Goal: Task Accomplishment & Management: Manage account settings

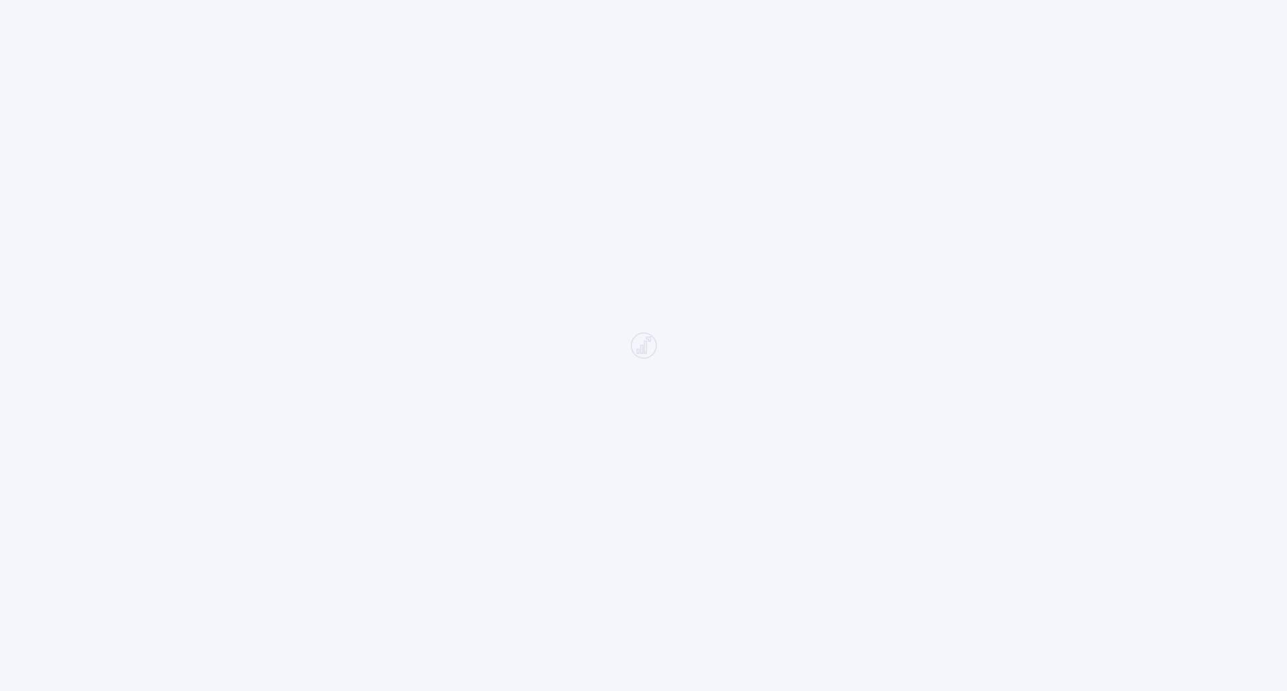
click at [442, 174] on div at bounding box center [643, 345] width 1287 height 691
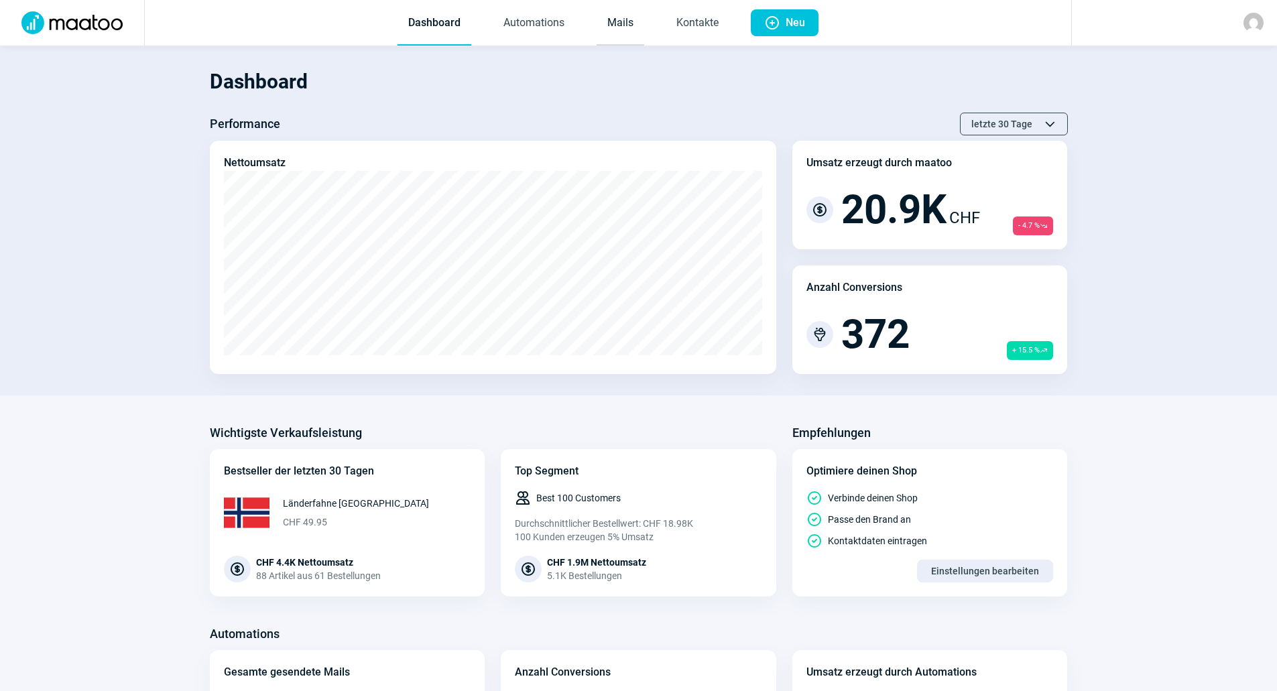
click at [644, 13] on link "Mails" at bounding box center [621, 23] width 48 height 44
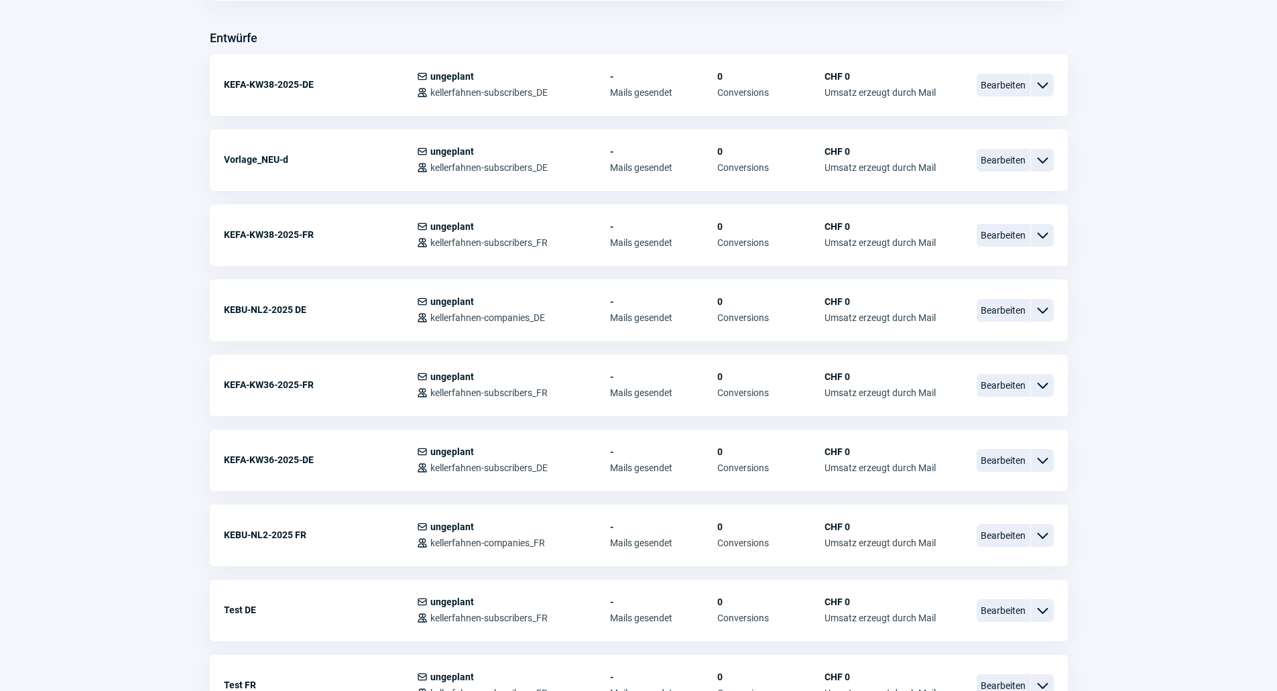
scroll to position [603, 0]
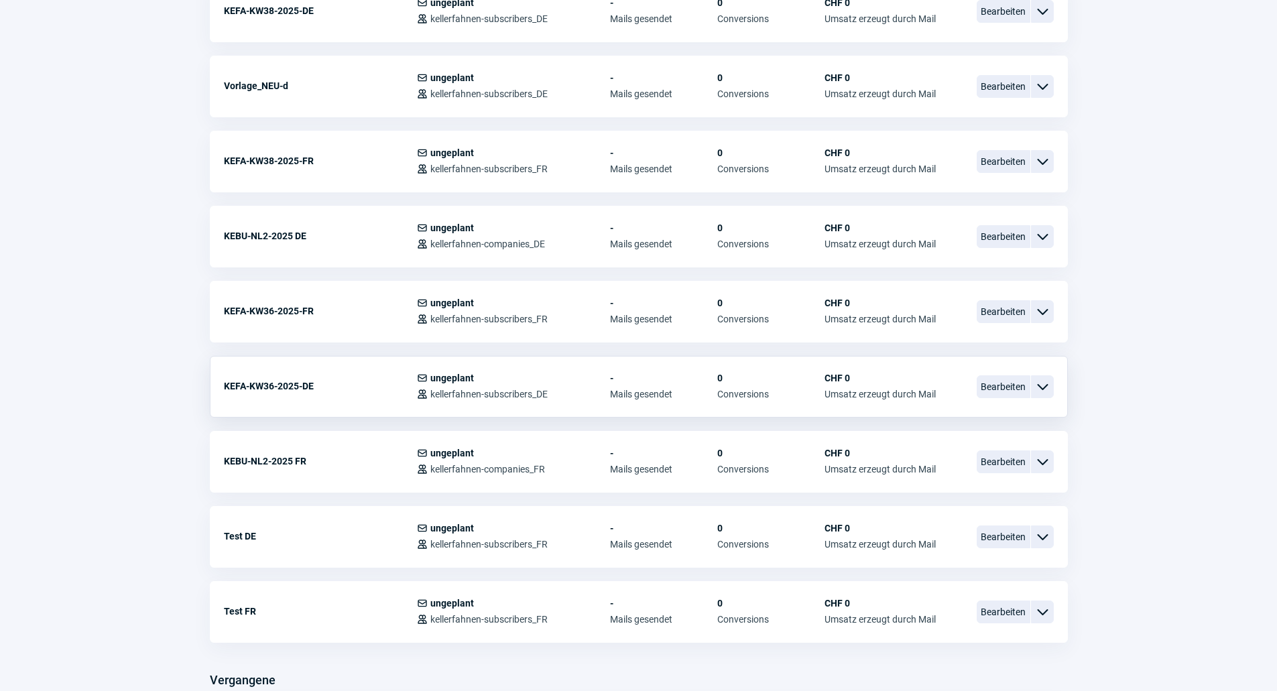
click at [1040, 385] on span "ChevronDown icon" at bounding box center [1042, 387] width 16 height 16
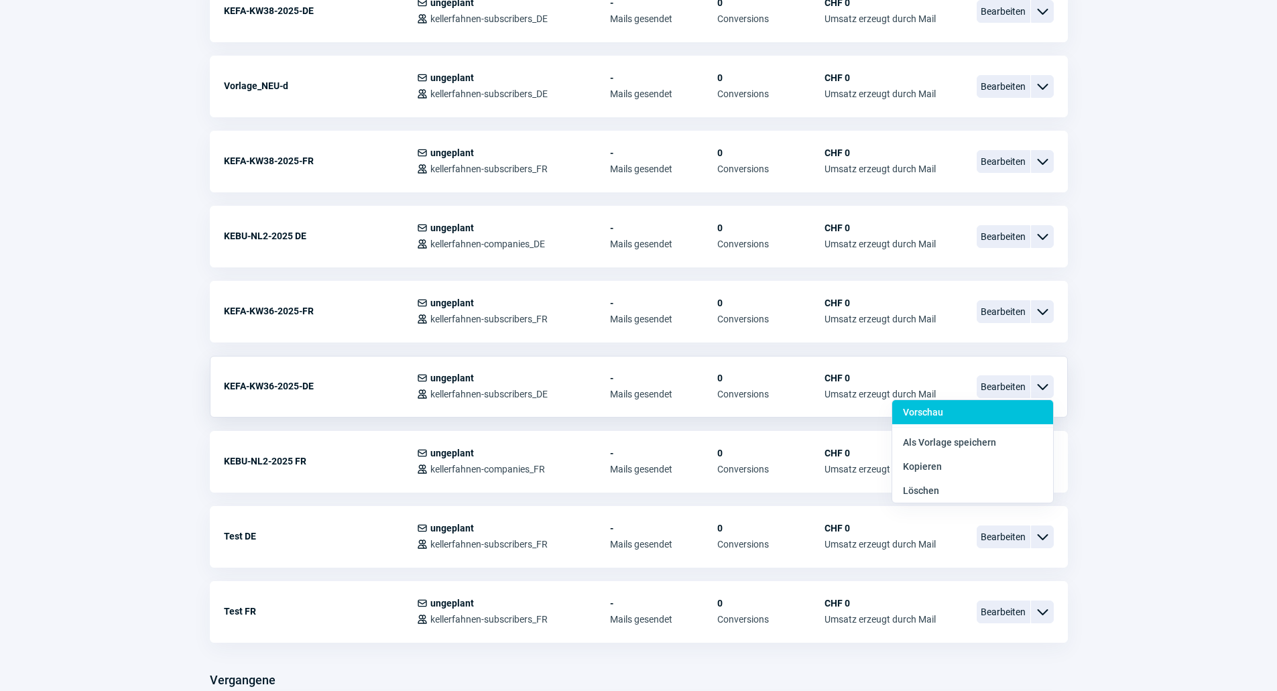
click at [958, 408] on div "Vorschau" at bounding box center [972, 412] width 161 height 24
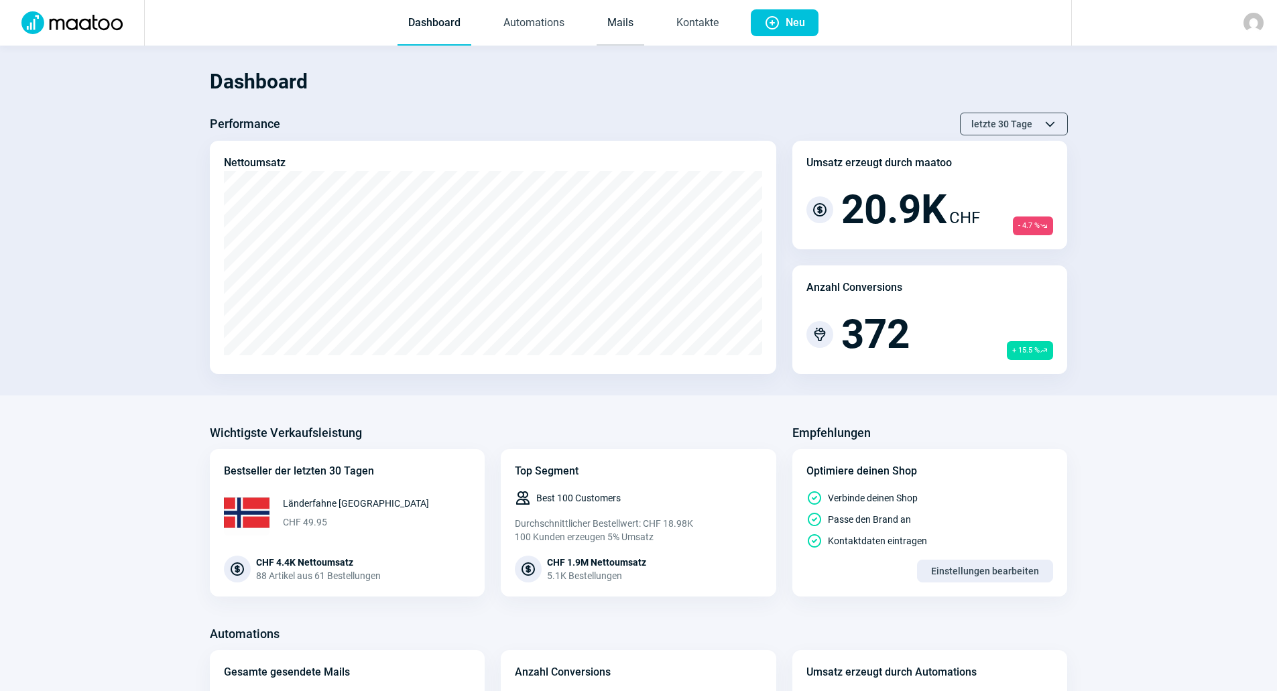
click at [633, 32] on link "Mails" at bounding box center [621, 23] width 48 height 44
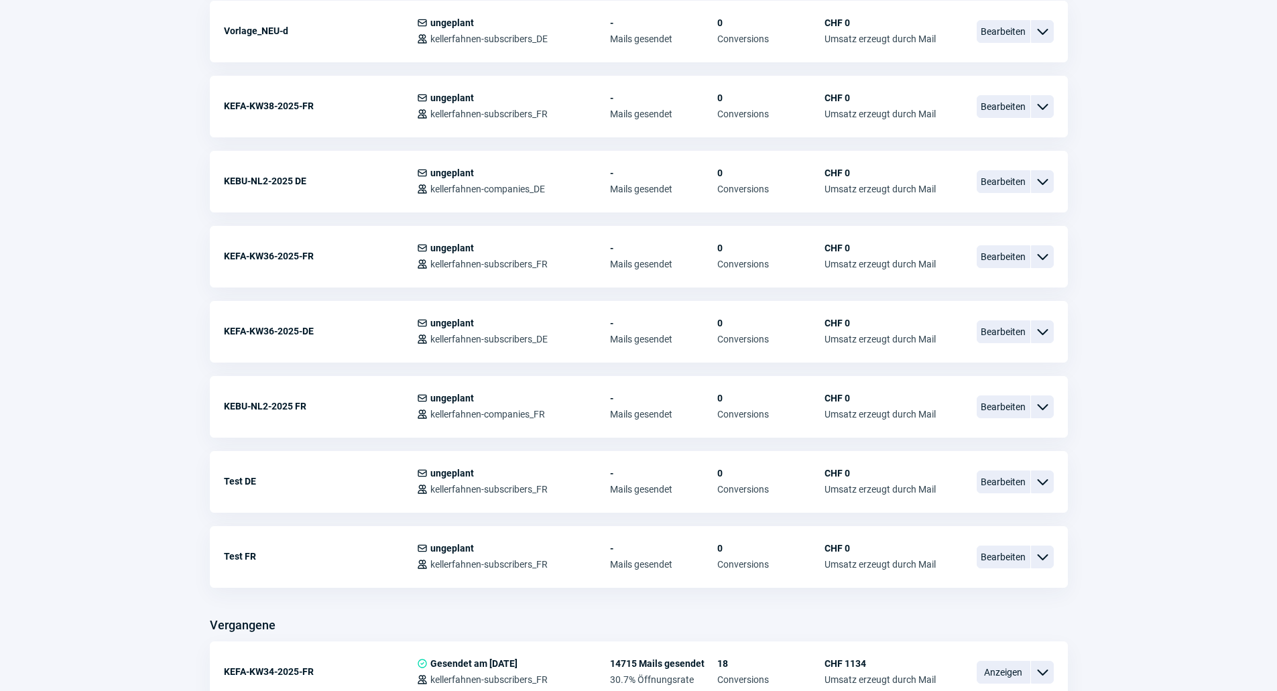
scroll to position [670, 0]
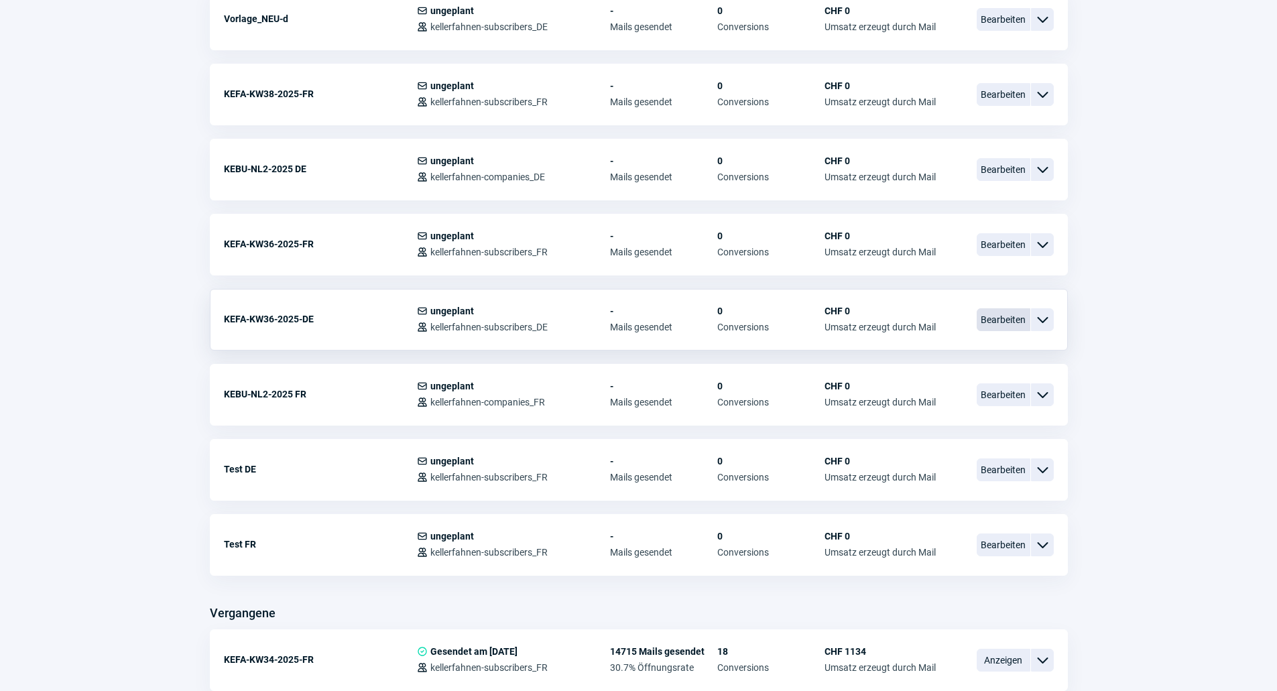
click at [1008, 318] on span "Bearbeiten" at bounding box center [1004, 319] width 54 height 23
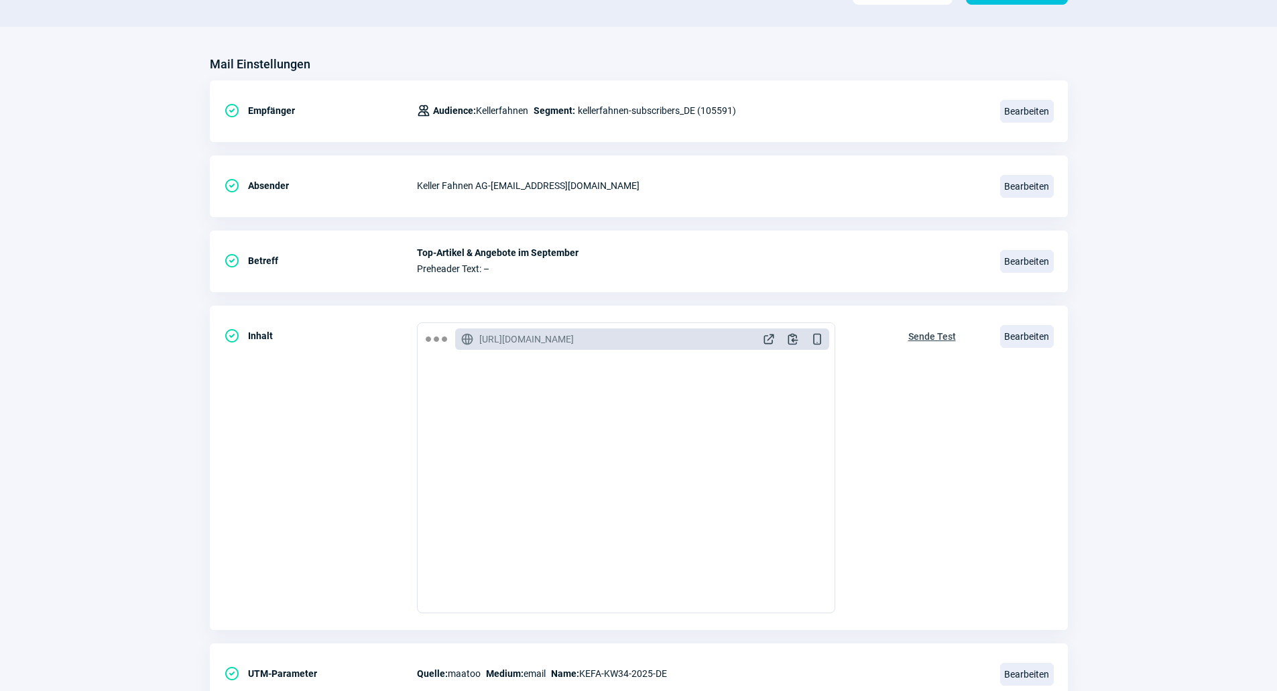
scroll to position [134, 0]
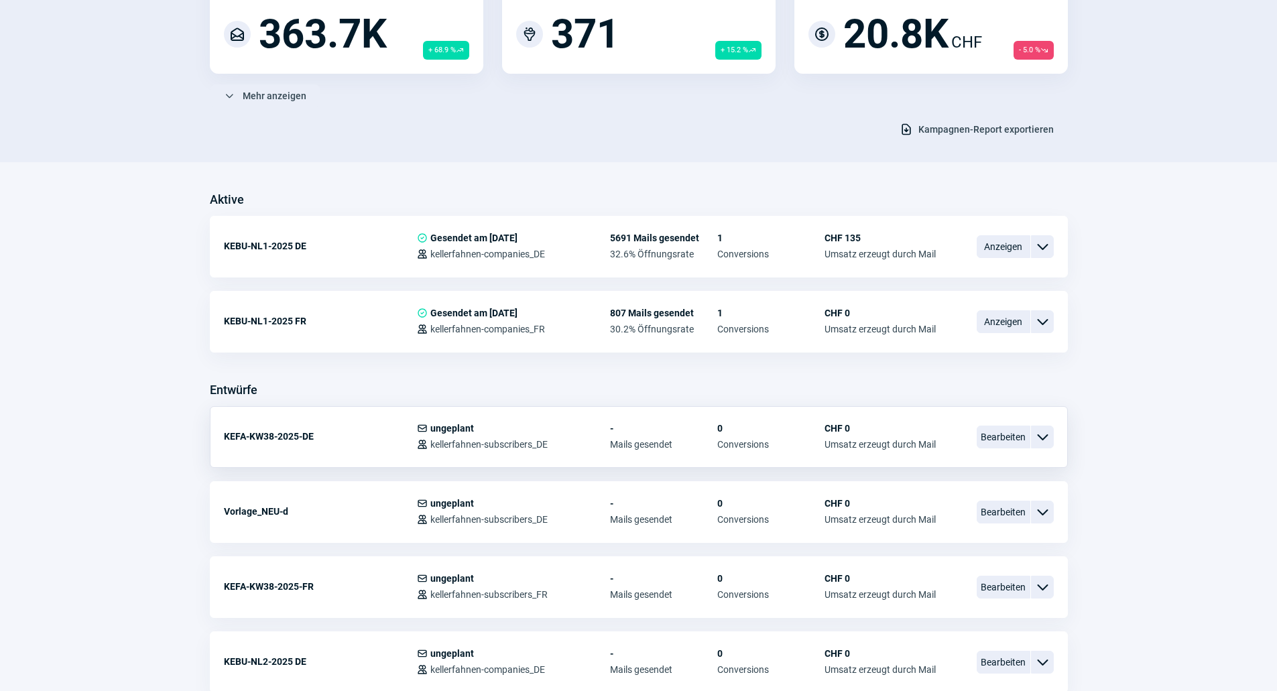
scroll to position [201, 0]
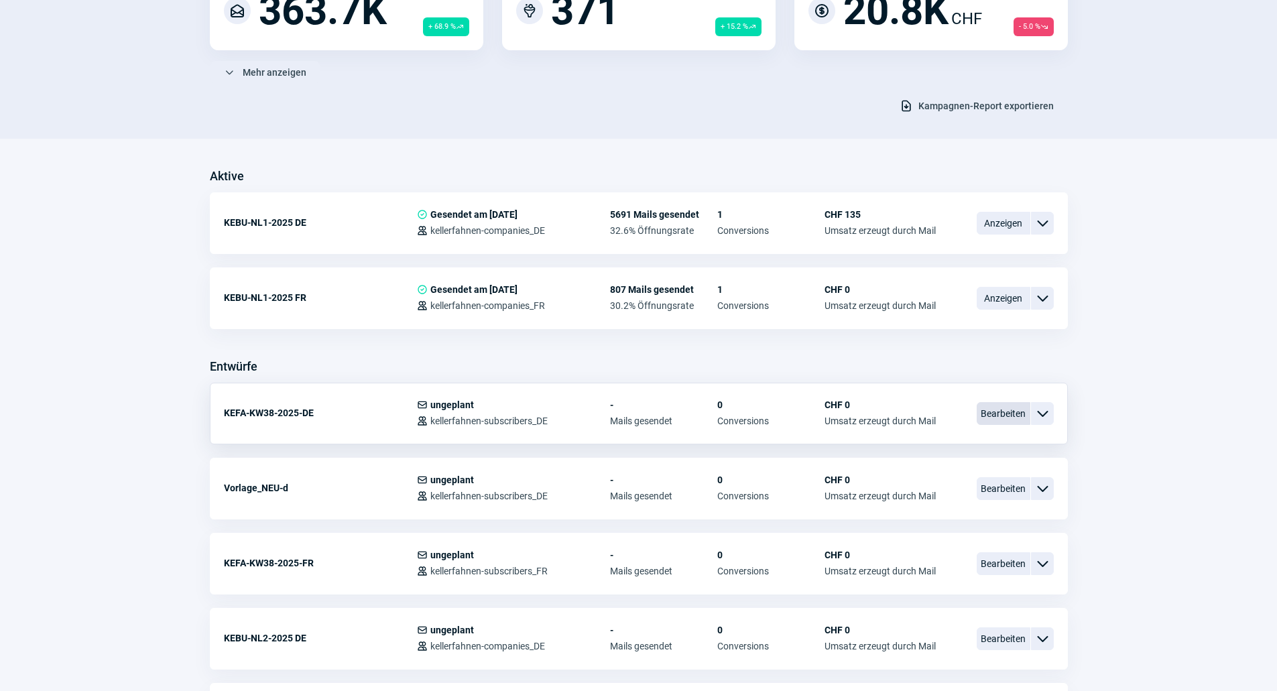
click at [1006, 411] on span "Bearbeiten" at bounding box center [1004, 413] width 54 height 23
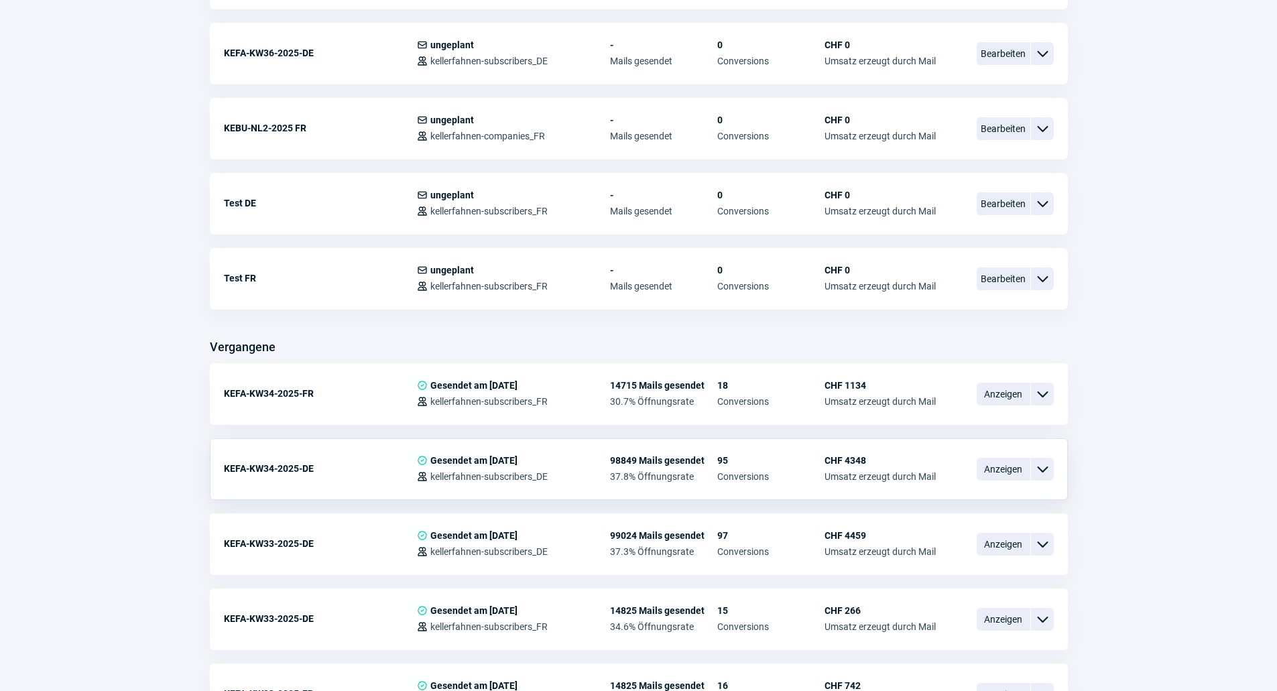
scroll to position [938, 0]
click at [1024, 396] on span "Anzeigen" at bounding box center [1004, 392] width 54 height 23
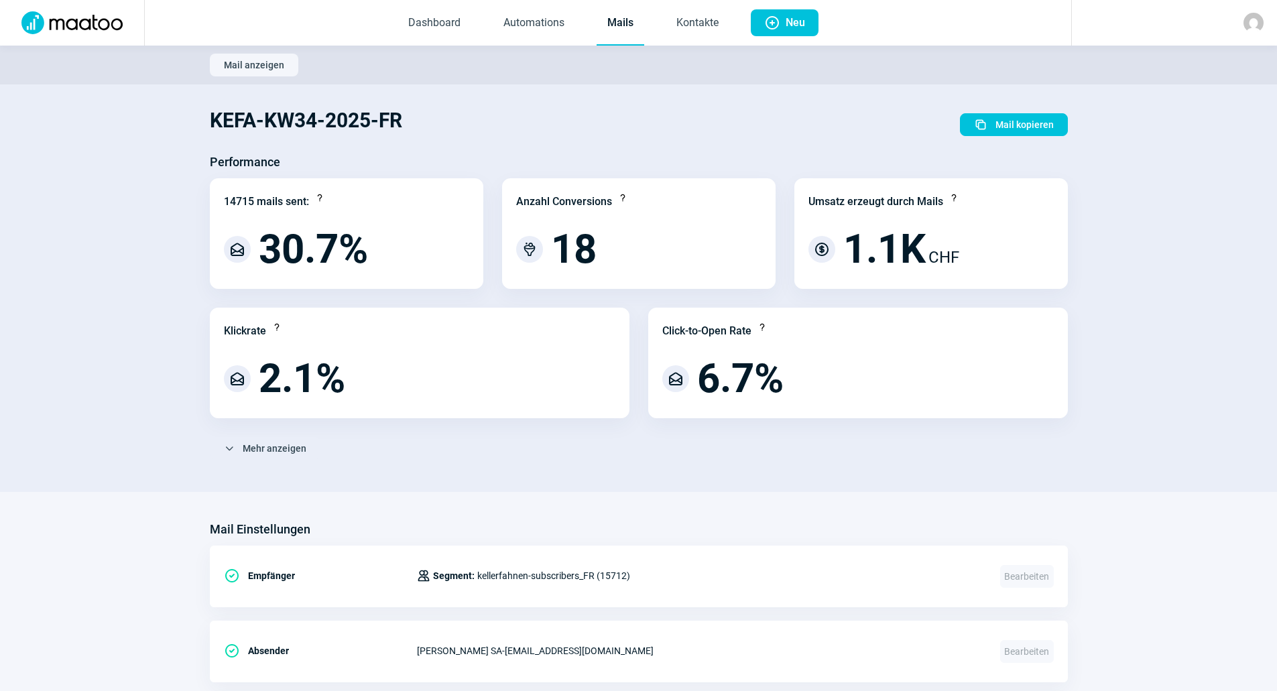
scroll to position [938, 0]
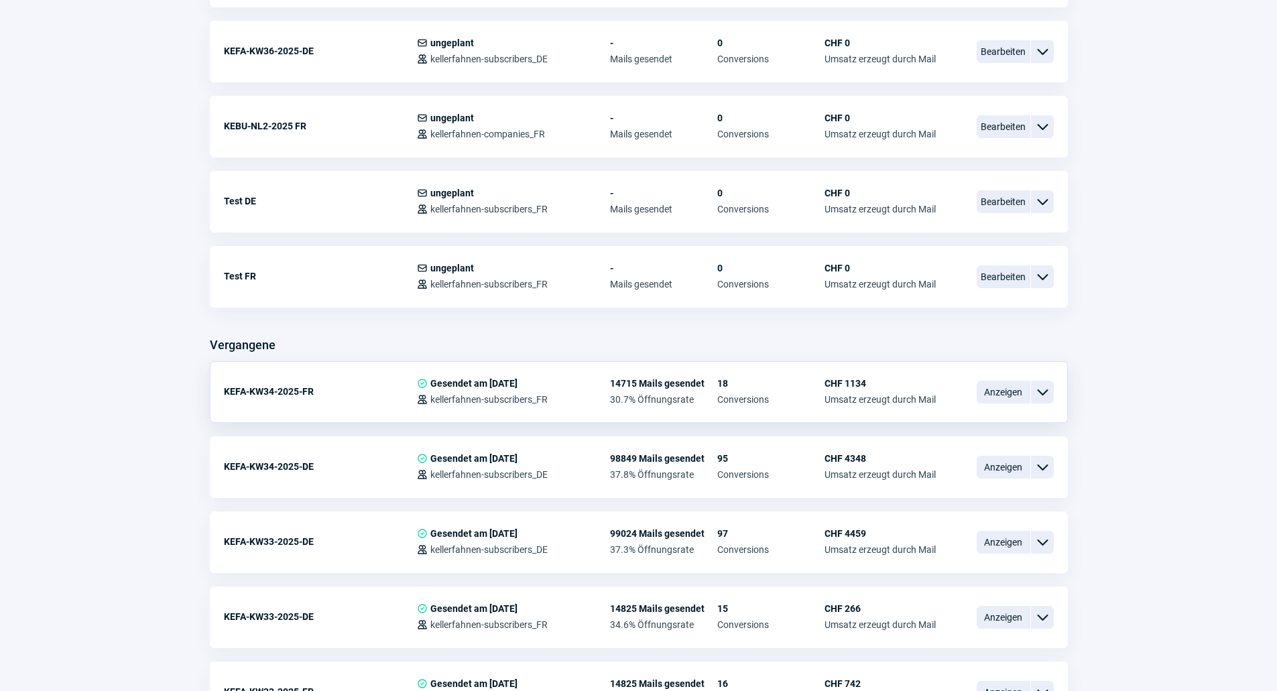
click at [1044, 387] on span "ChevronDown icon" at bounding box center [1042, 392] width 16 height 16
click at [988, 413] on div "Vorschau" at bounding box center [972, 418] width 161 height 24
click at [1022, 467] on span "Anzeigen" at bounding box center [1004, 467] width 54 height 23
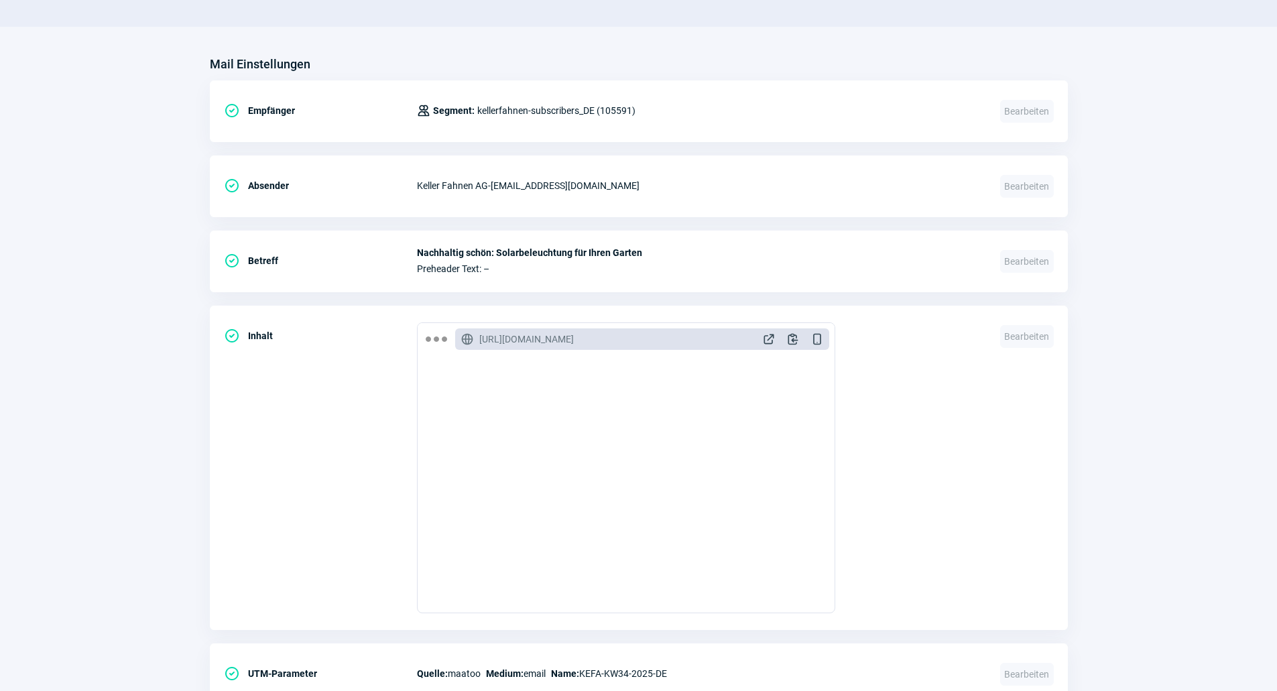
scroll to position [469, 0]
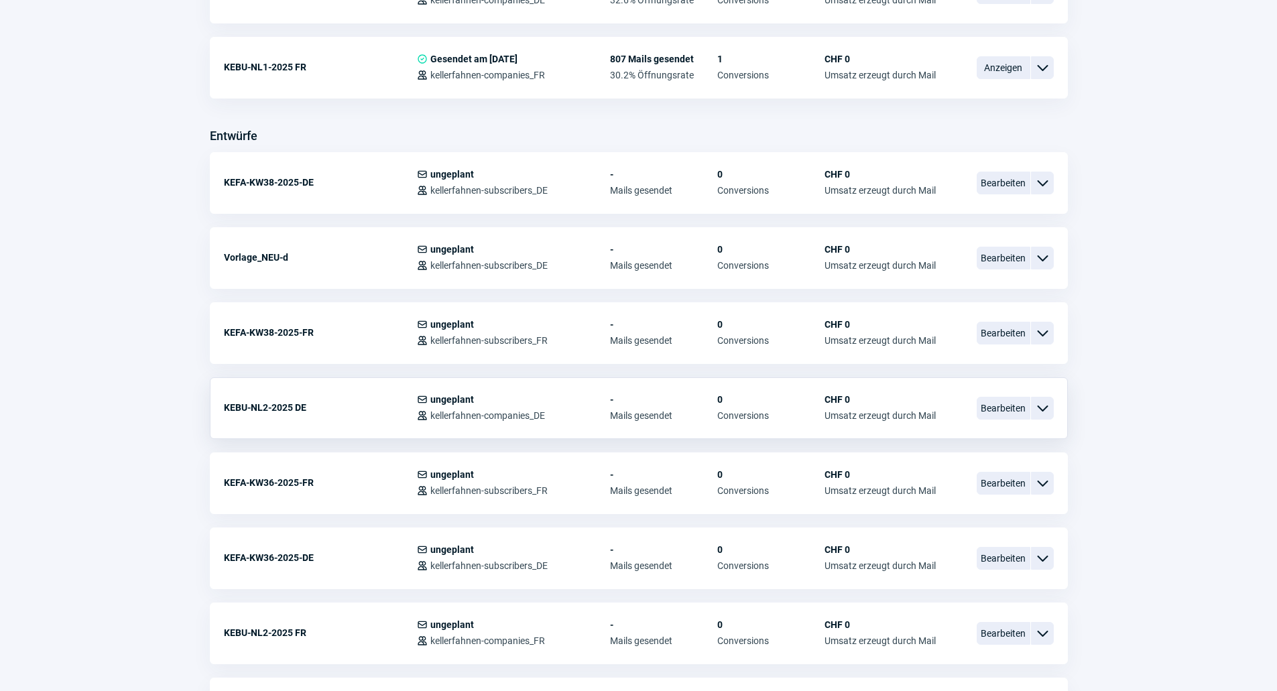
scroll to position [469, 0]
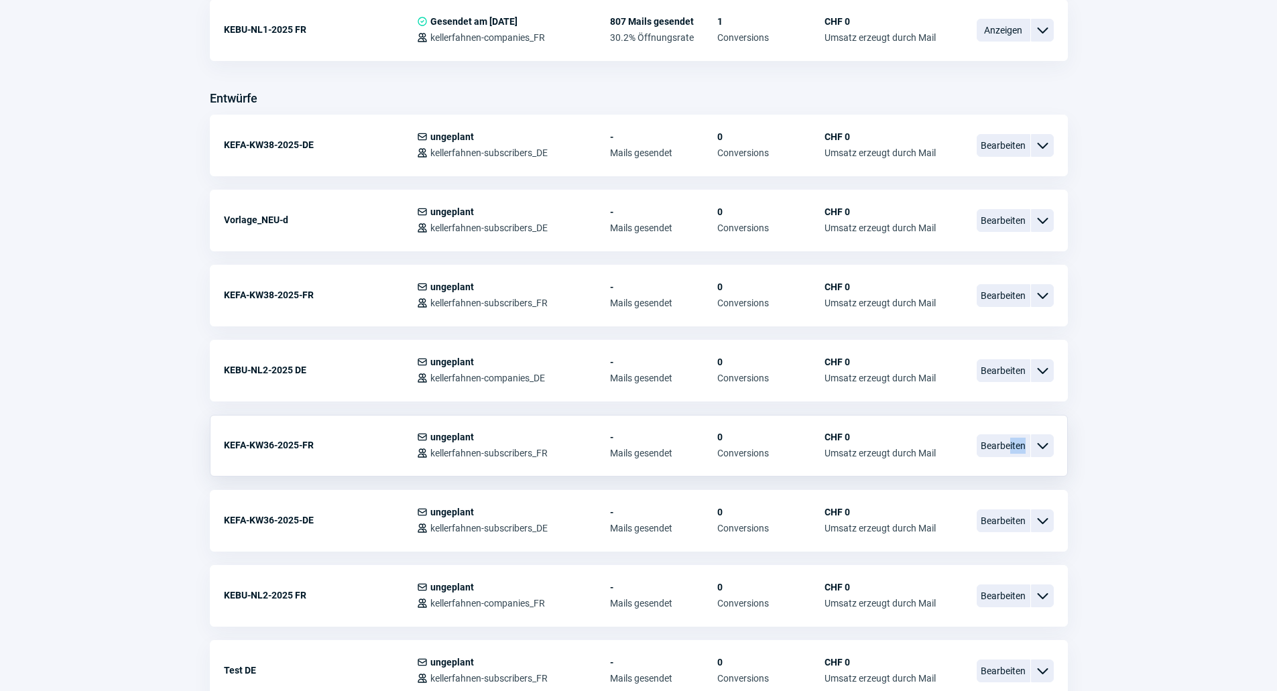
drag, startPoint x: 1024, startPoint y: 444, endPoint x: 1010, endPoint y: 459, distance: 20.9
click at [1010, 459] on div "Bearbeiten ChevronDown icon" at bounding box center [1015, 446] width 77 height 28
click at [1008, 522] on span "Bearbeiten" at bounding box center [1004, 520] width 54 height 23
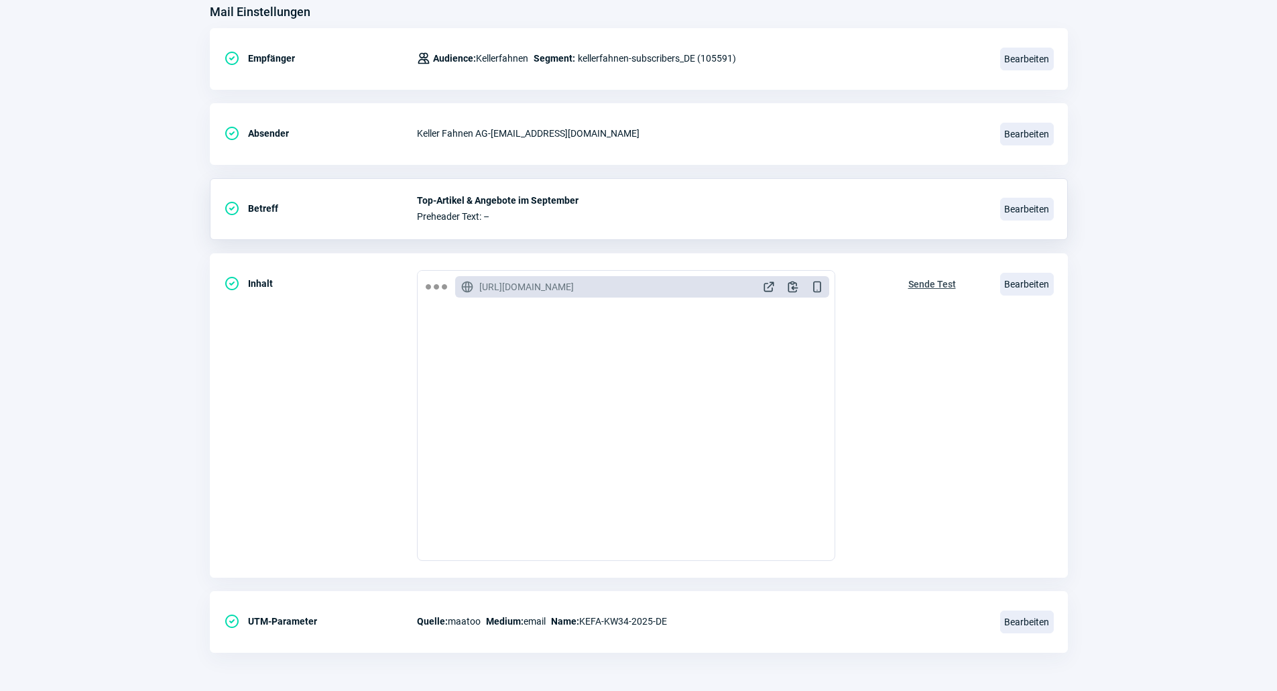
scroll to position [179, 0]
drag, startPoint x: 436, startPoint y: 196, endPoint x: 542, endPoint y: 215, distance: 108.3
click at [533, 192] on div "CheckCircle icon Betreff Top-Artikel & Angebote im September Preheader Text: – …" at bounding box center [639, 207] width 858 height 62
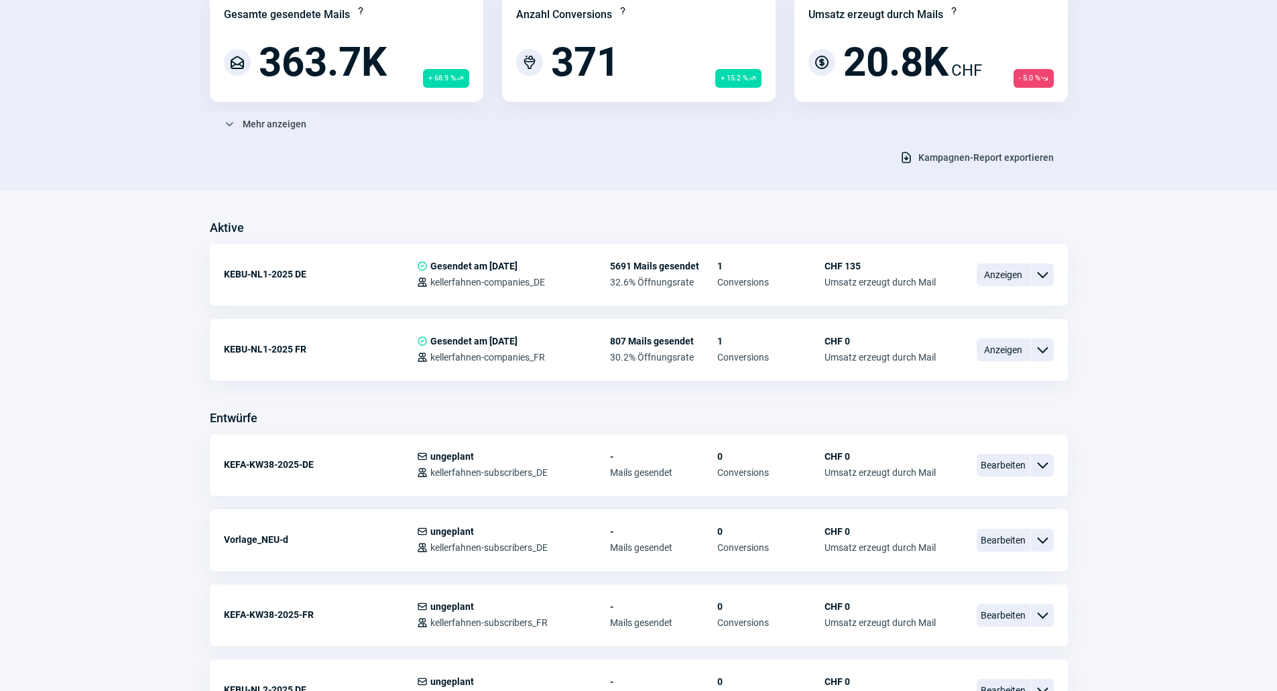
scroll to position [268, 0]
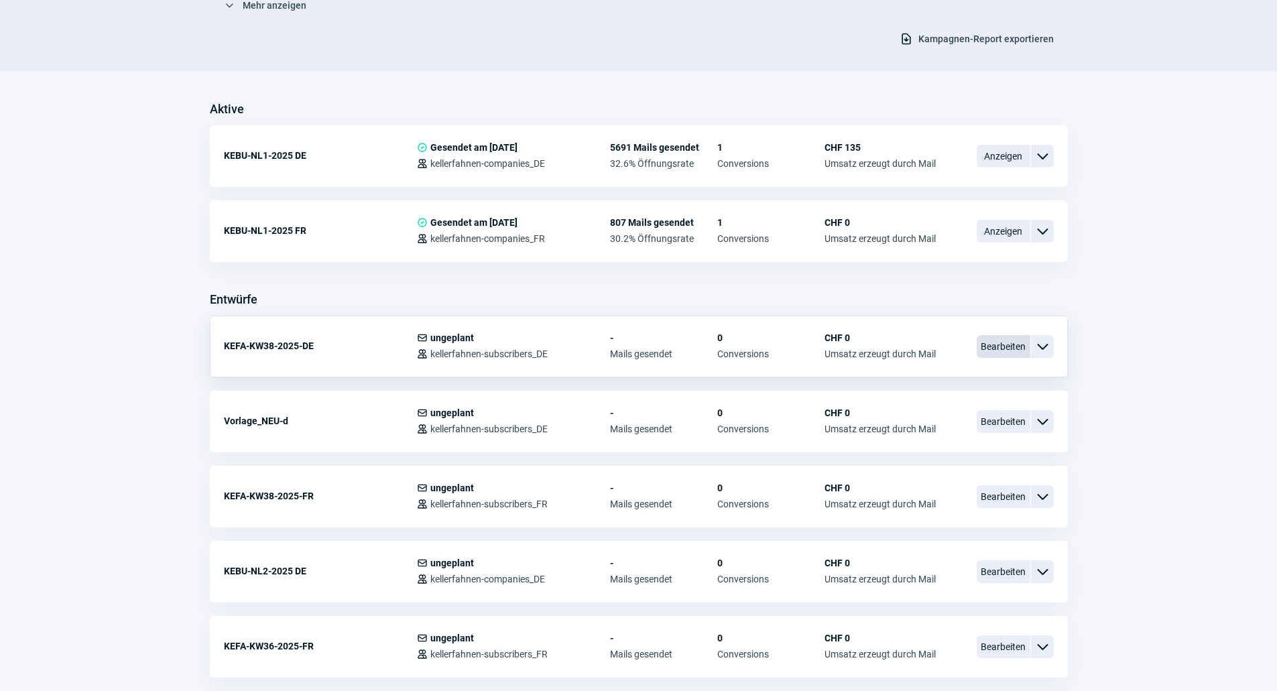
click at [1002, 347] on span "Bearbeiten" at bounding box center [1004, 346] width 54 height 23
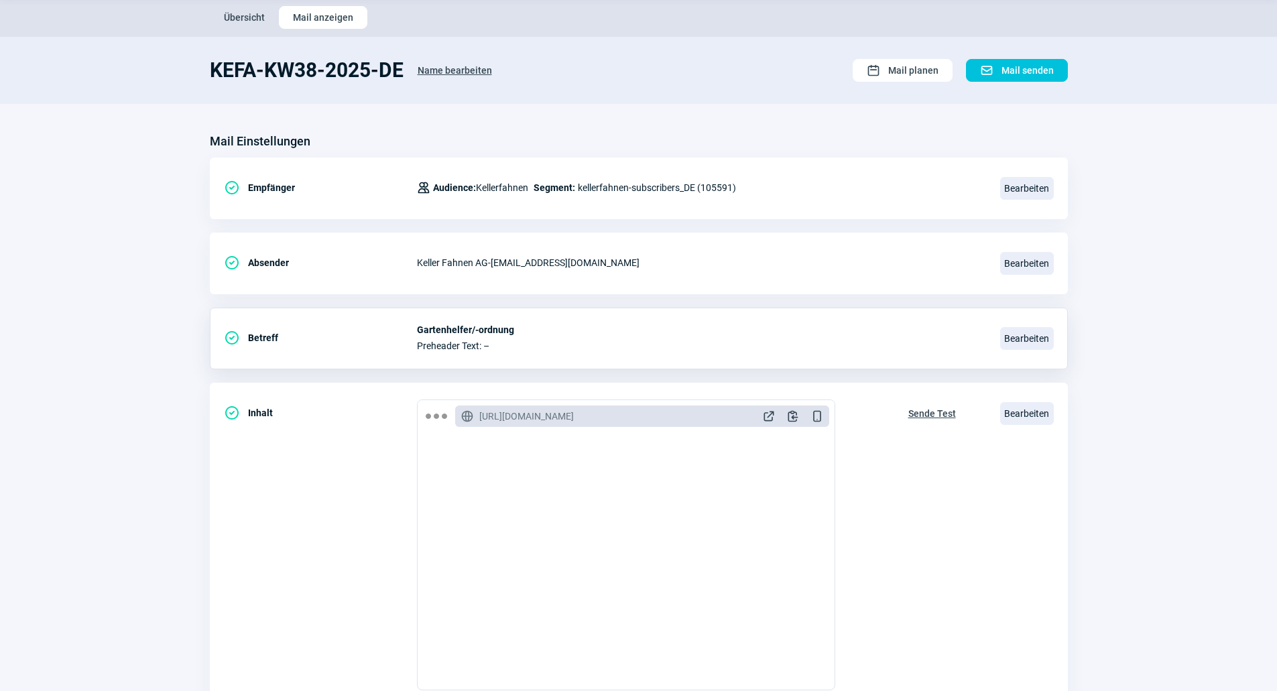
scroll to position [134, 0]
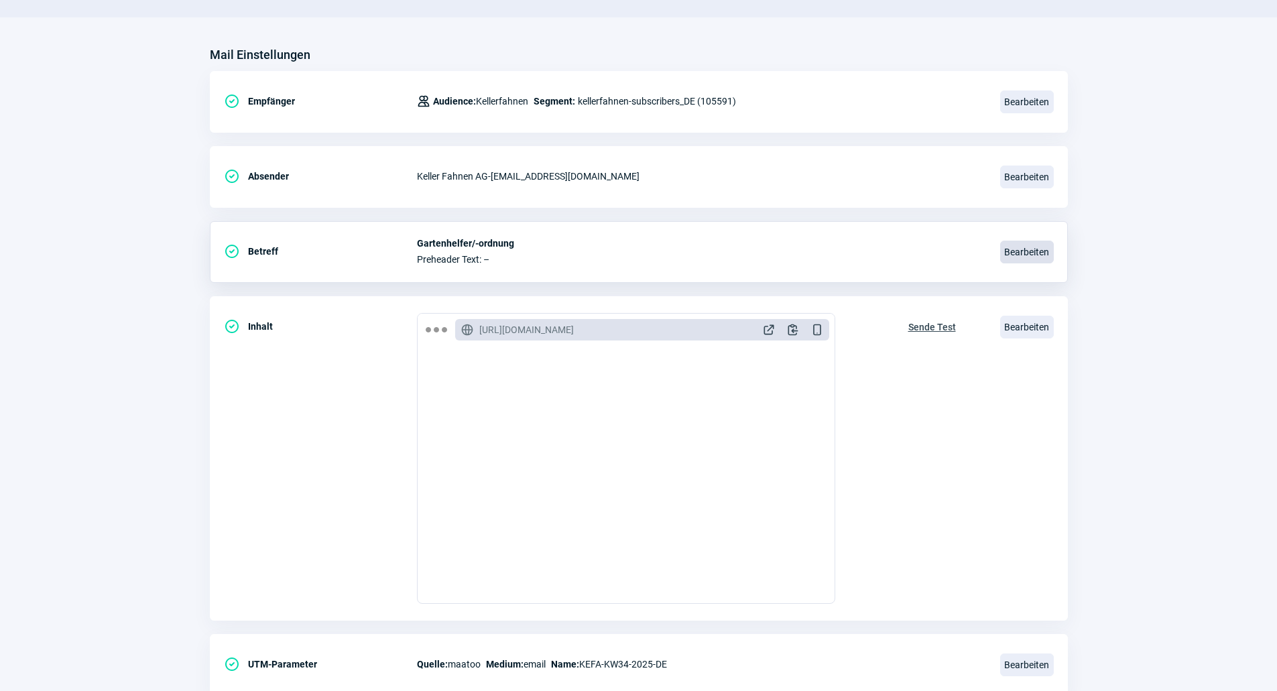
click at [1025, 254] on span "Bearbeiten" at bounding box center [1027, 252] width 54 height 23
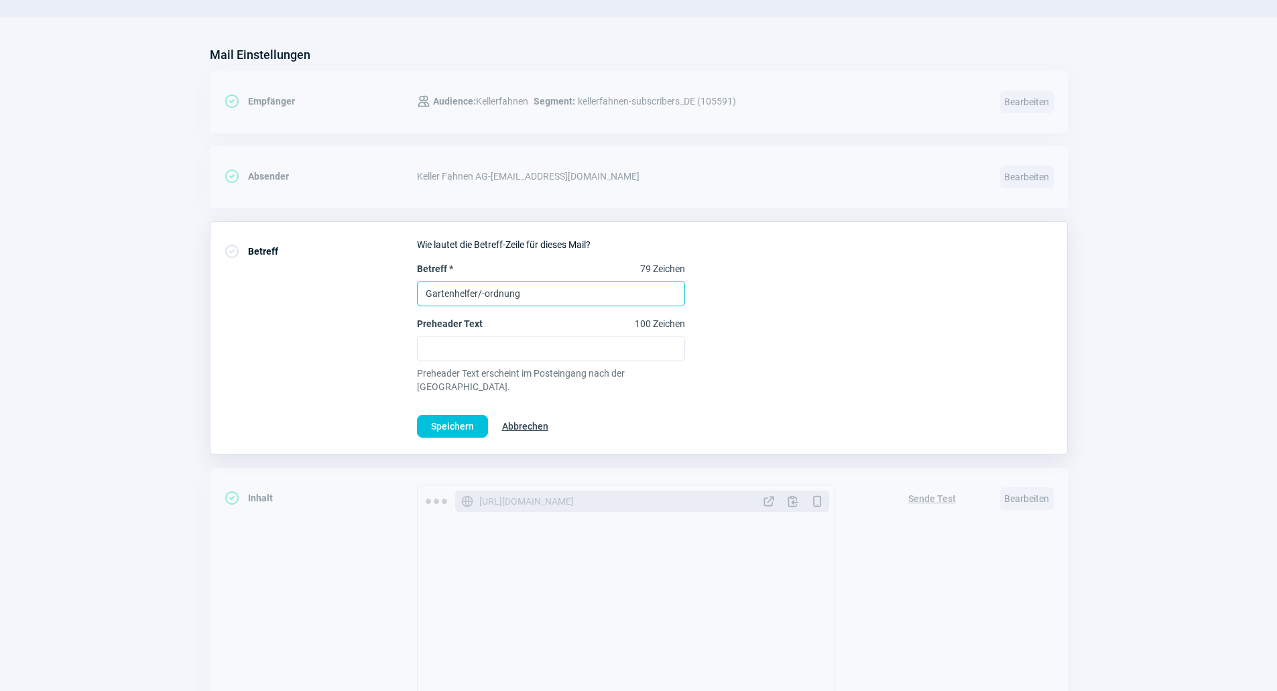
drag, startPoint x: 249, startPoint y: 287, endPoint x: 165, endPoint y: 303, distance: 86.0
click at [165, 303] on section "Mail Einstellungen CheckCircle icon Empfänger Users icon Audience: Kellerfahnen…" at bounding box center [638, 462] width 1277 height 890
paste input "Jetzt sparen bei Gartenhelfern"
type input "Jetzt sparen bei Gartenhelfern"
drag, startPoint x: 886, startPoint y: 263, endPoint x: 817, endPoint y: 277, distance: 70.5
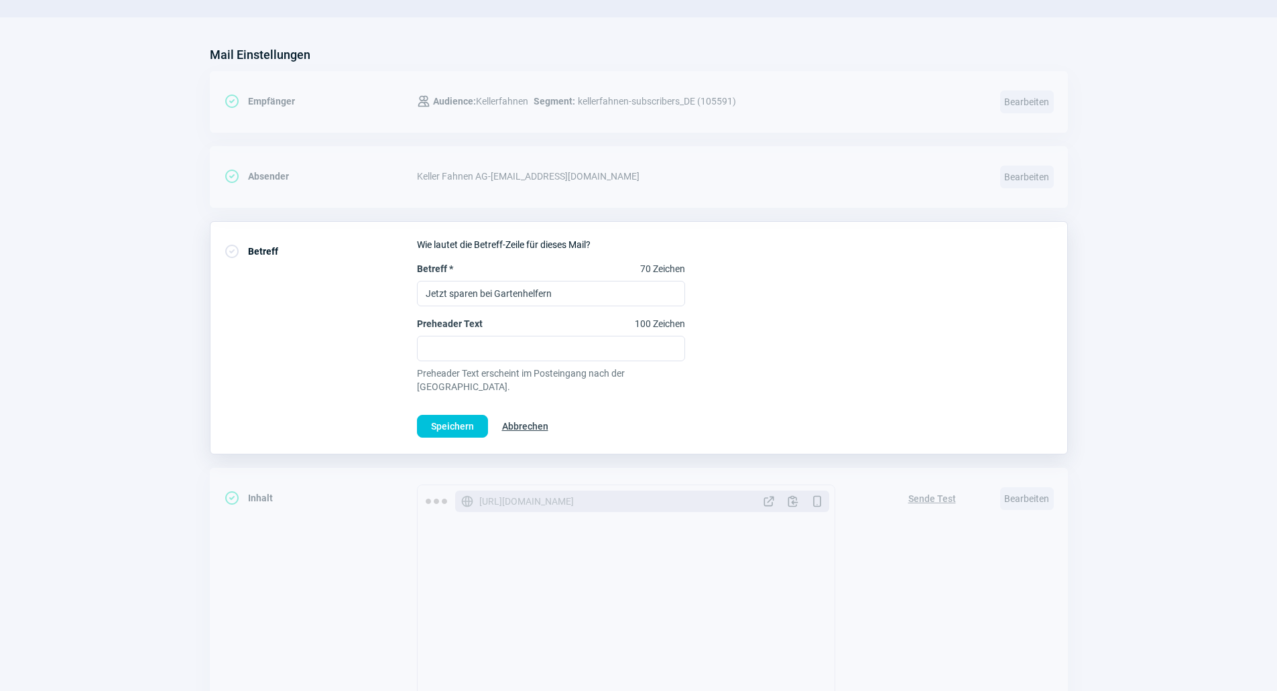
click at [873, 261] on div "Wie lautet die Betreff-Zeile für dieses Mail? Betreff * 70 Zeichen Jetzt sparen…" at bounding box center [735, 338] width 637 height 200
click at [455, 416] on span "Speichern" at bounding box center [452, 426] width 43 height 21
click at [456, 416] on span "Speichern" at bounding box center [452, 426] width 43 height 21
click at [445, 416] on span "Speichern" at bounding box center [452, 426] width 43 height 21
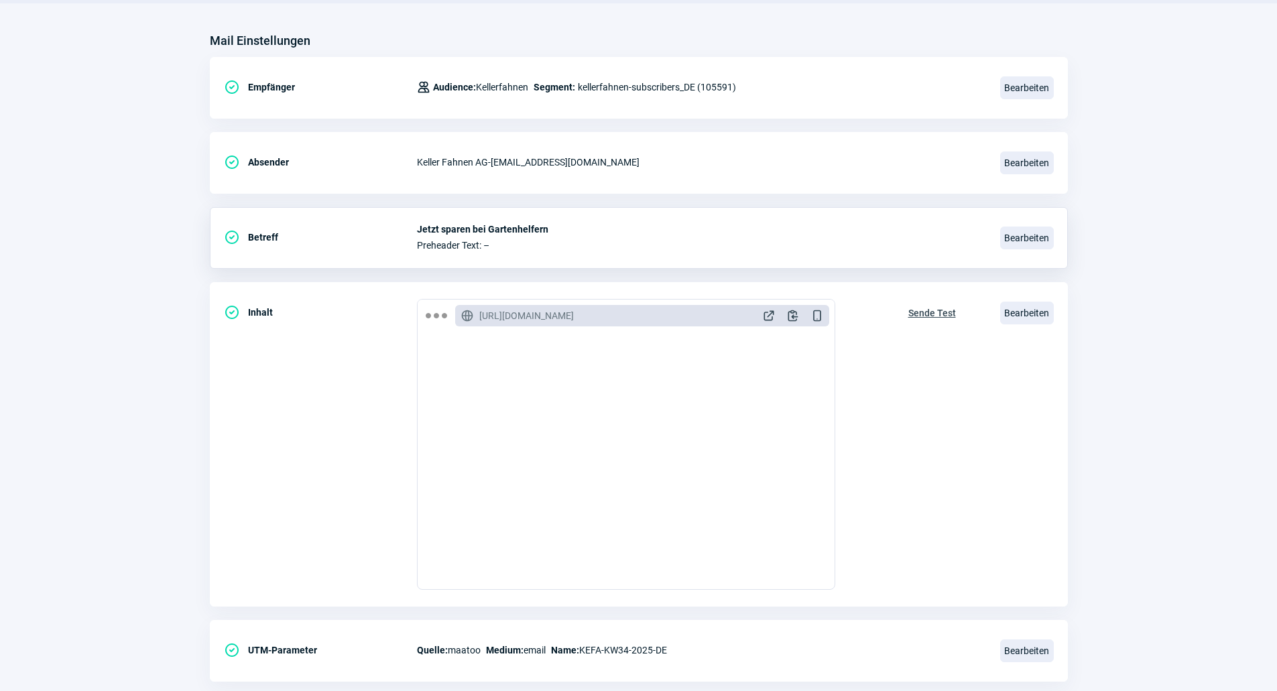
scroll to position [179, 0]
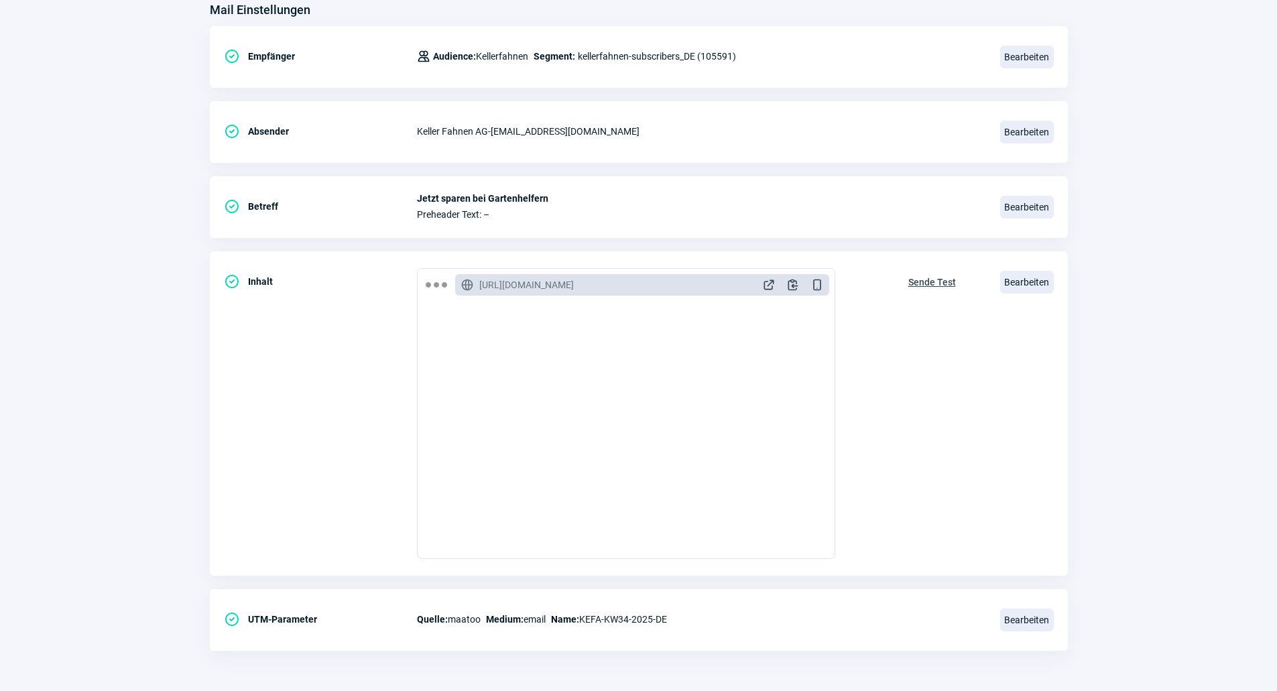
click at [1119, 373] on section "Mail Einstellungen CheckCircle icon Empfänger Users icon Audience: Kellerfahnen…" at bounding box center [638, 332] width 1277 height 719
click at [1027, 285] on span "Bearbeiten" at bounding box center [1027, 282] width 54 height 23
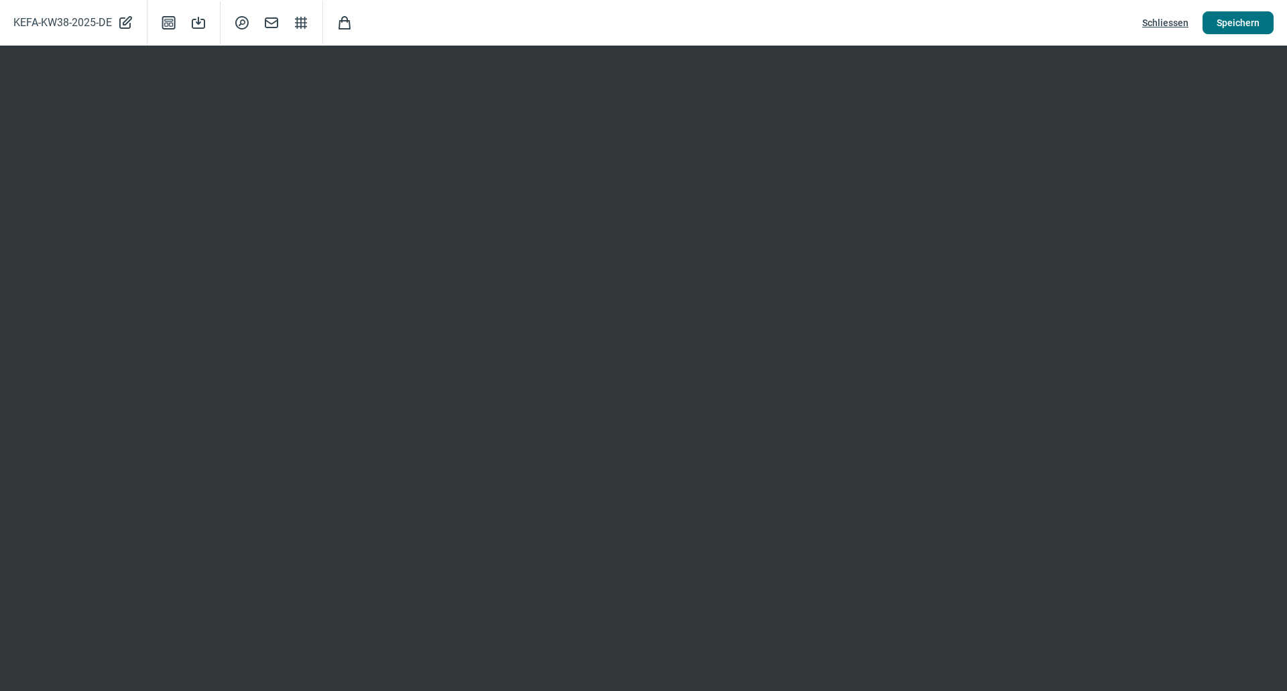
click at [1233, 21] on span "Speichern" at bounding box center [1238, 22] width 43 height 21
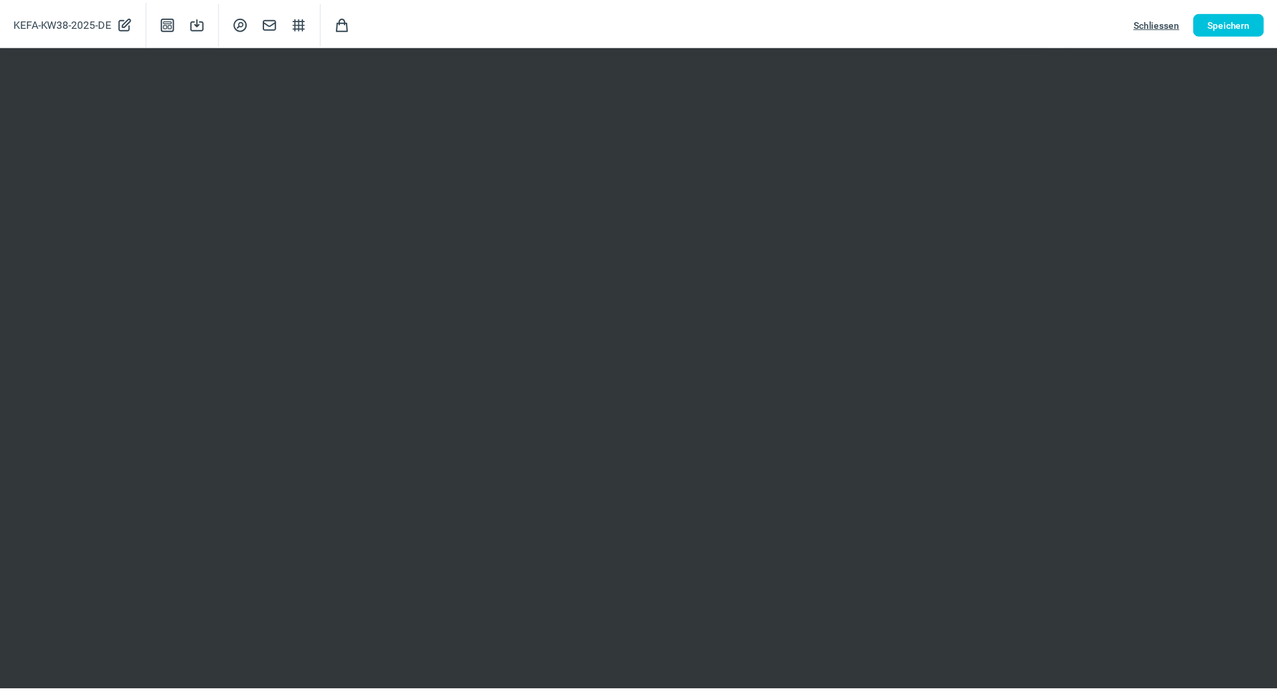
scroll to position [268, 0]
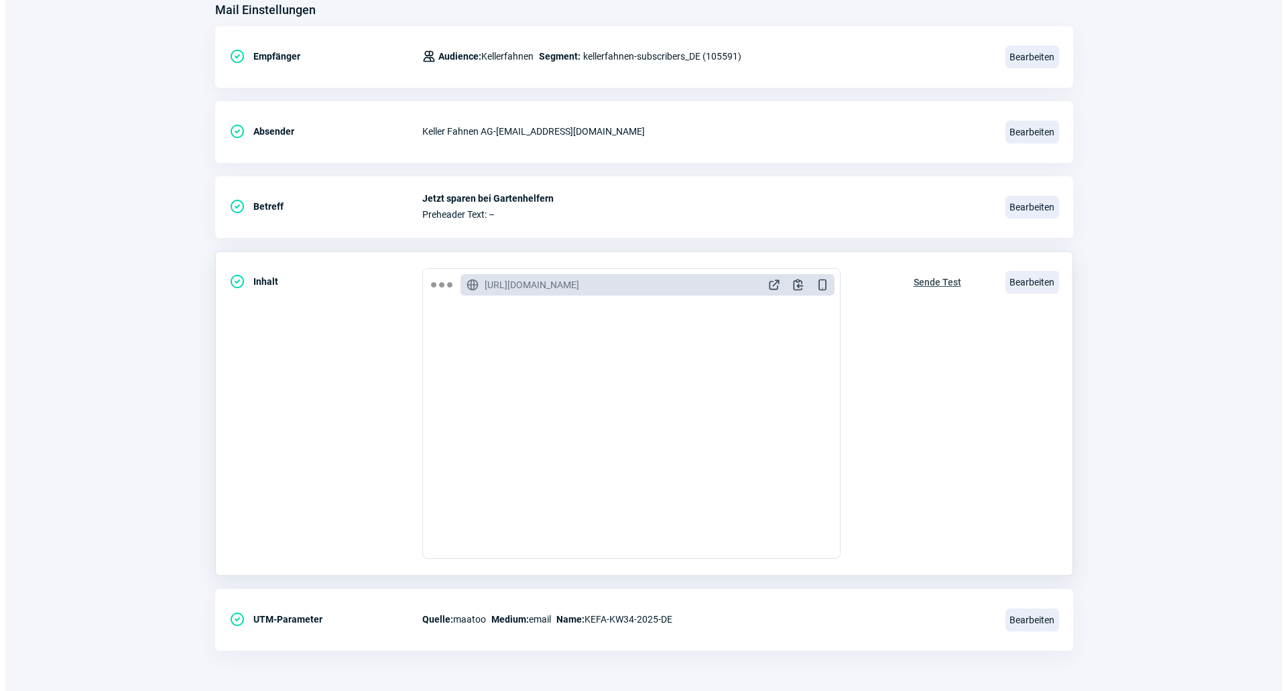
scroll to position [179, 0]
click at [1032, 280] on span "Bearbeiten" at bounding box center [1027, 282] width 54 height 23
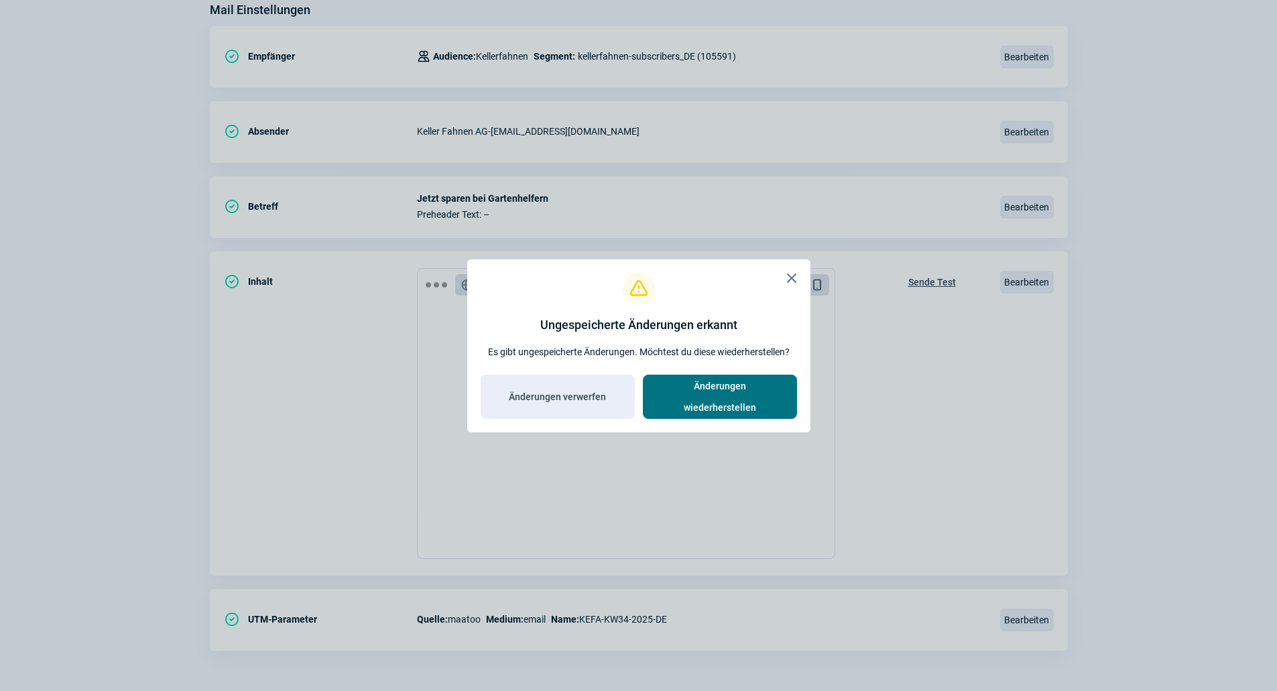
click at [715, 402] on span "Änderungen wiederherstellen" at bounding box center [720, 396] width 126 height 43
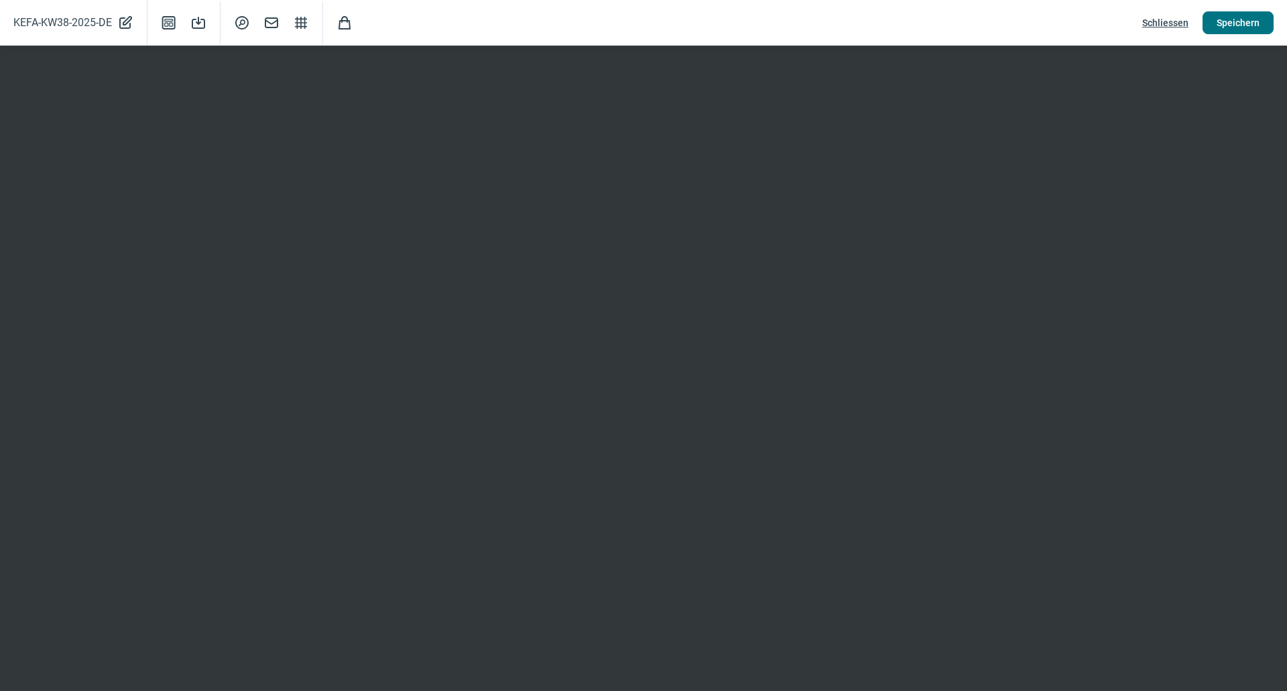
click at [1255, 15] on span "Speichern" at bounding box center [1238, 22] width 43 height 21
click at [1233, 29] on span "Speichern" at bounding box center [1238, 22] width 43 height 21
click at [1229, 19] on span "Speichern" at bounding box center [1238, 22] width 43 height 21
click at [1155, 23] on span "Schliessen" at bounding box center [1165, 22] width 46 height 21
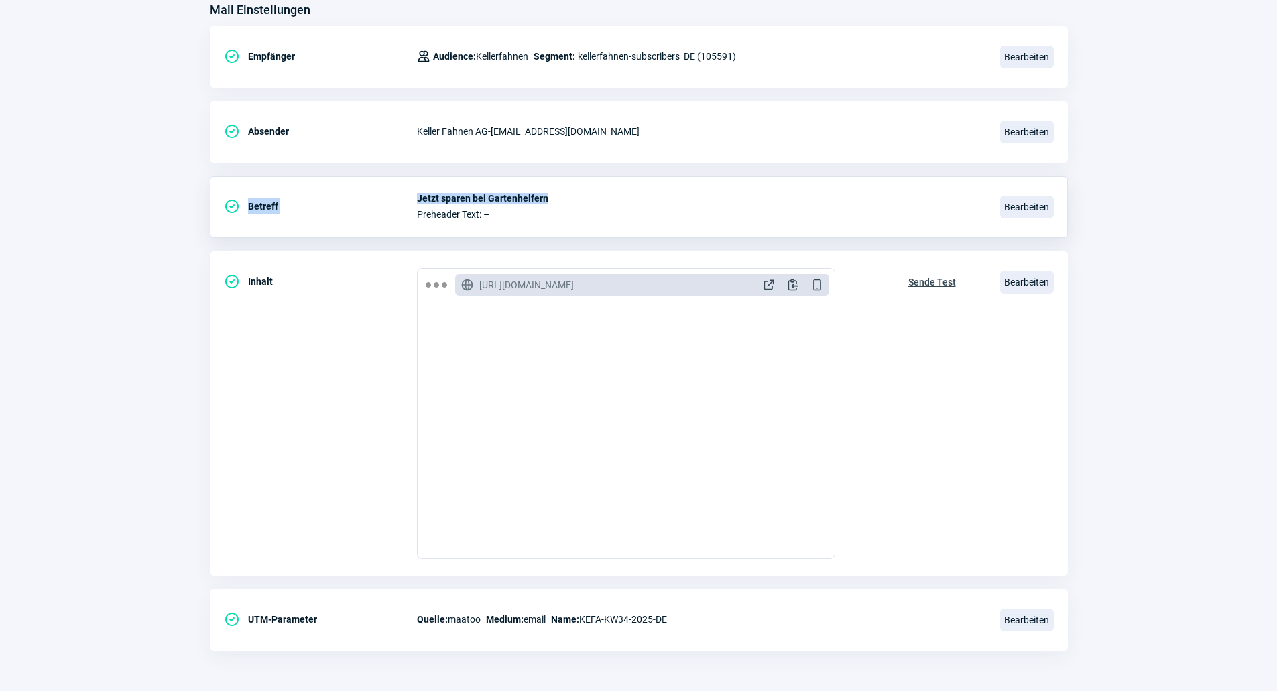
drag, startPoint x: 544, startPoint y: 196, endPoint x: 410, endPoint y: 188, distance: 134.3
click at [411, 188] on div "CheckCircle icon Betreff Jetzt sparen bei Gartenhelfern Preheader Text: – Bearb…" at bounding box center [639, 207] width 858 height 62
click at [503, 192] on div "CheckCircle icon Betreff Jetzt sparen bei Gartenhelfern Preheader Text: – Bearb…" at bounding box center [639, 207] width 858 height 62
drag, startPoint x: 422, startPoint y: 197, endPoint x: 495, endPoint y: 194, distance: 73.1
click at [495, 194] on span "Jetzt sparen bei Gartenhelfern" at bounding box center [700, 198] width 567 height 11
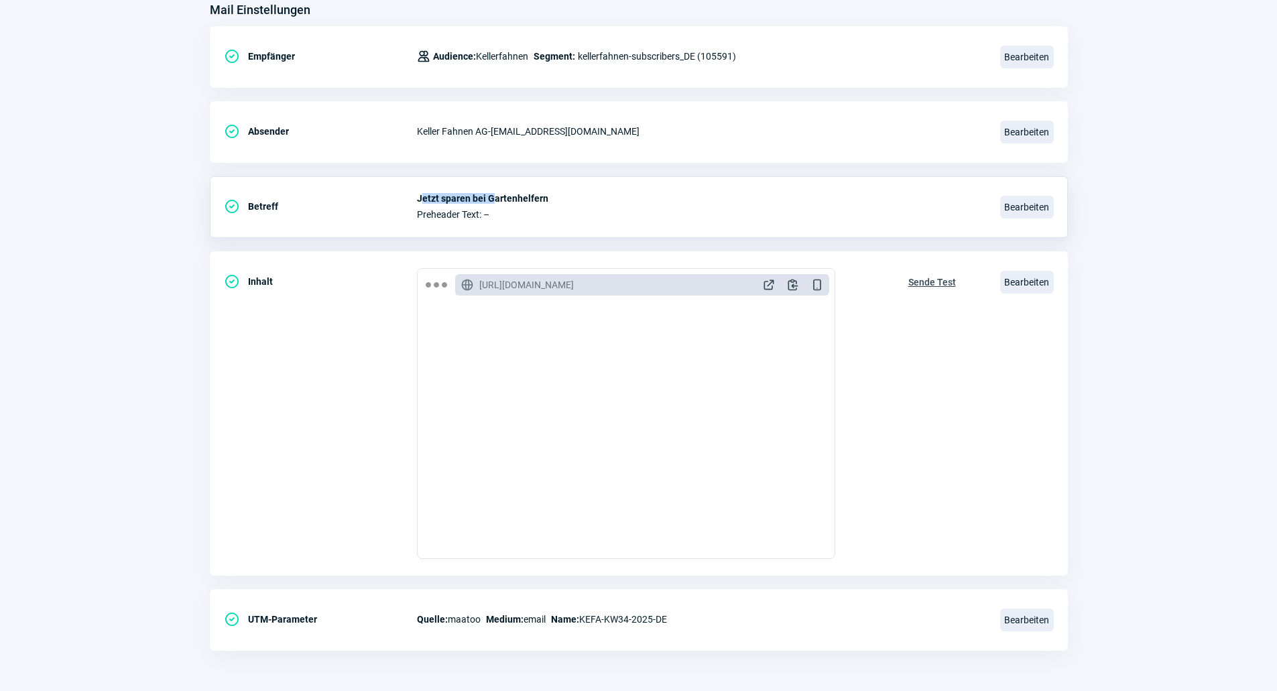
click at [495, 194] on span "Jetzt sparen bei Gartenhelfern" at bounding box center [700, 198] width 567 height 11
drag, startPoint x: 418, startPoint y: 196, endPoint x: 547, endPoint y: 190, distance: 129.6
click at [547, 190] on div "CheckCircle icon Betreff Jetzt sparen bei Gartenhelfern Preheader Text: – Bearb…" at bounding box center [639, 207] width 858 height 62
copy span "Jetzt sparen bei Gartenhelfern"
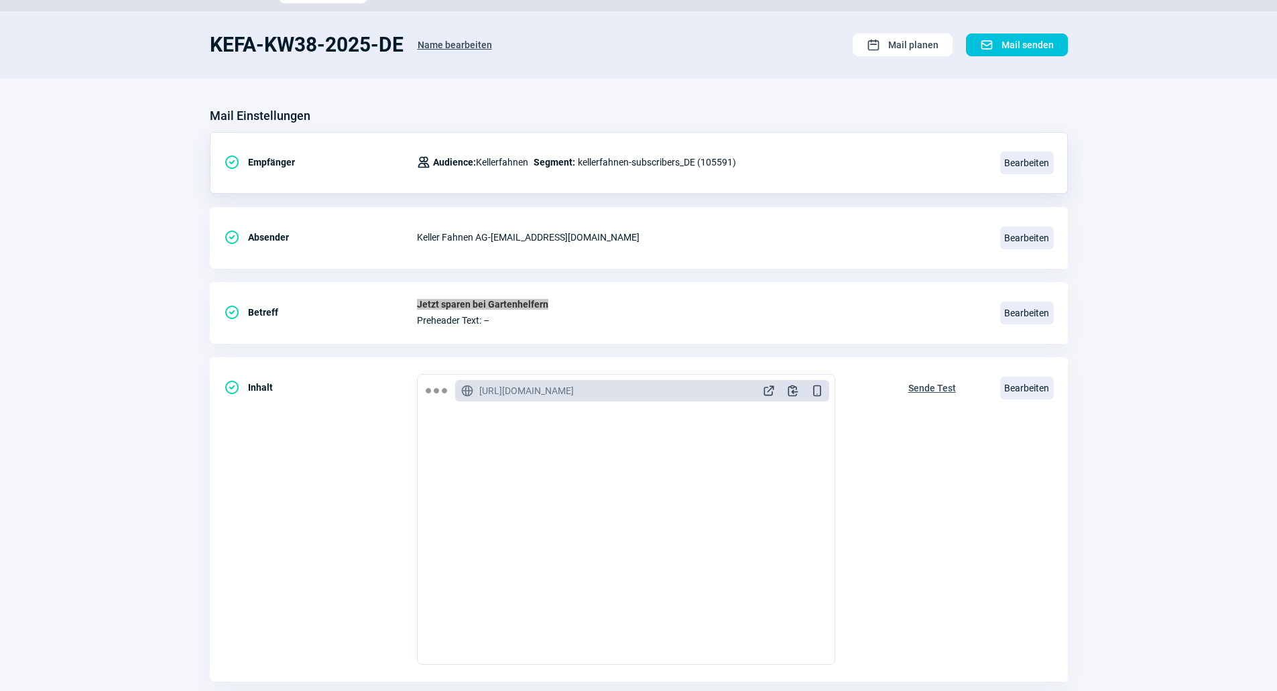
scroll to position [0, 0]
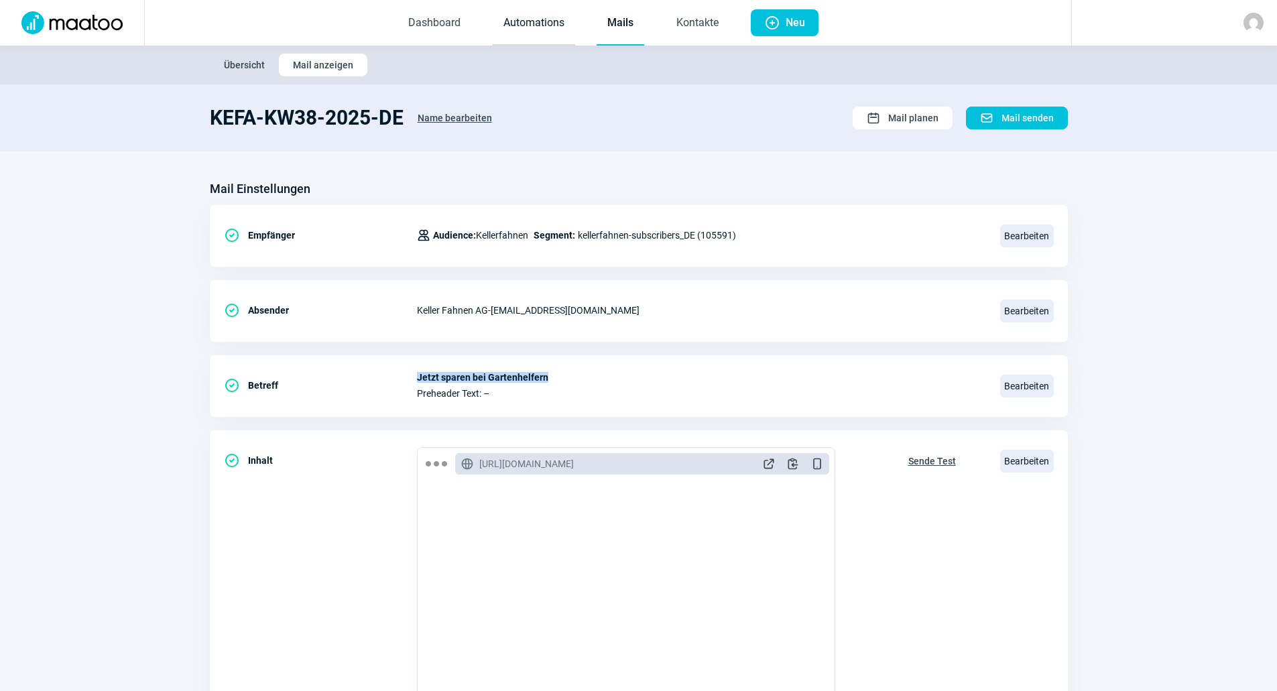
drag, startPoint x: 560, startPoint y: 23, endPoint x: 568, endPoint y: 23, distance: 8.0
click at [560, 23] on link "Automations" at bounding box center [534, 23] width 82 height 44
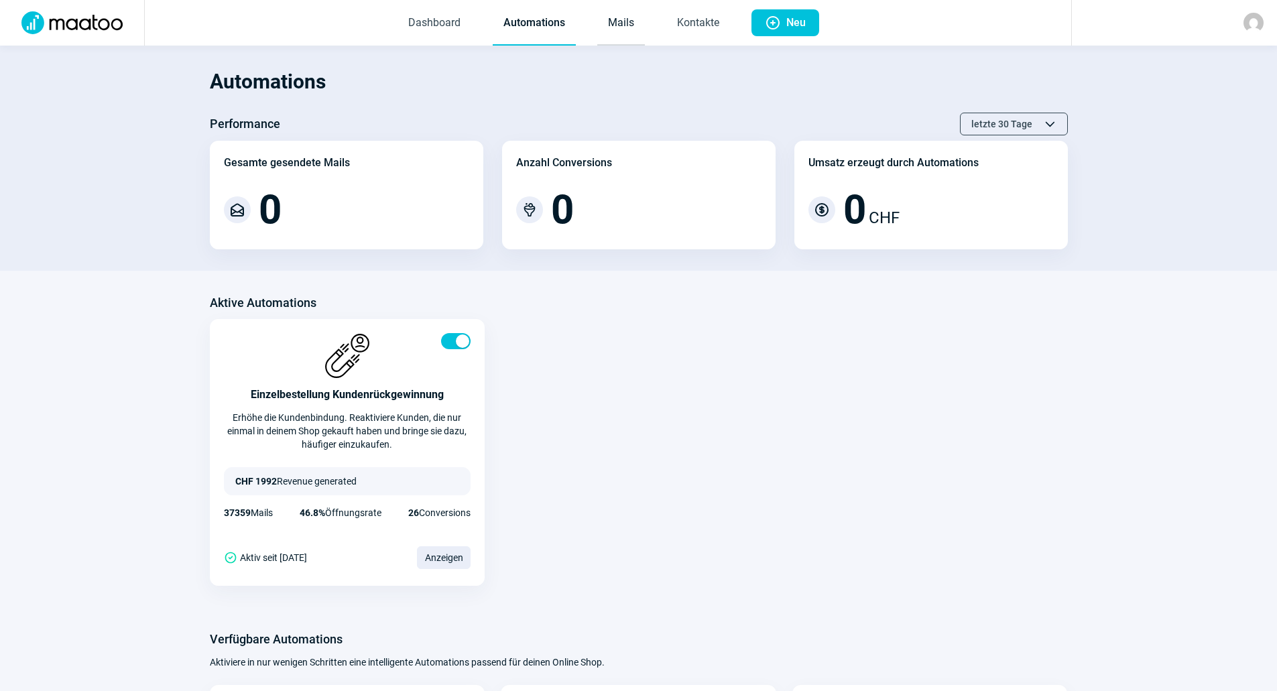
click at [627, 25] on link "Mails" at bounding box center [621, 23] width 48 height 44
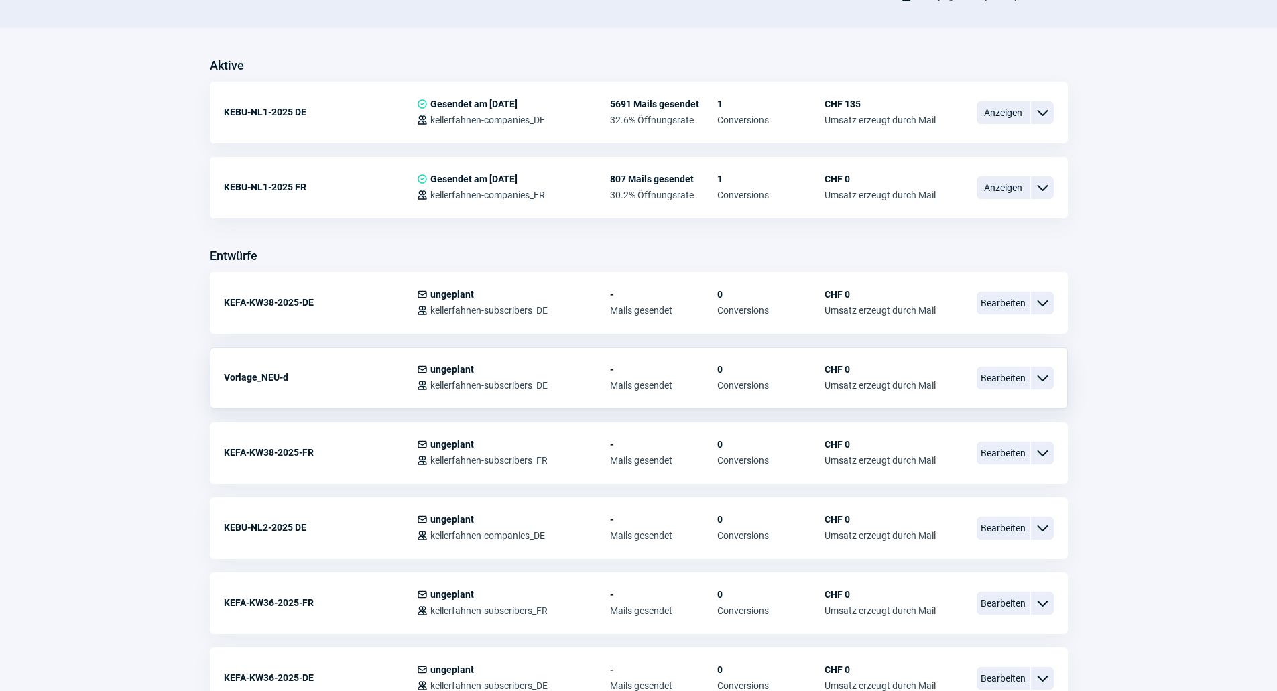
scroll to position [335, 0]
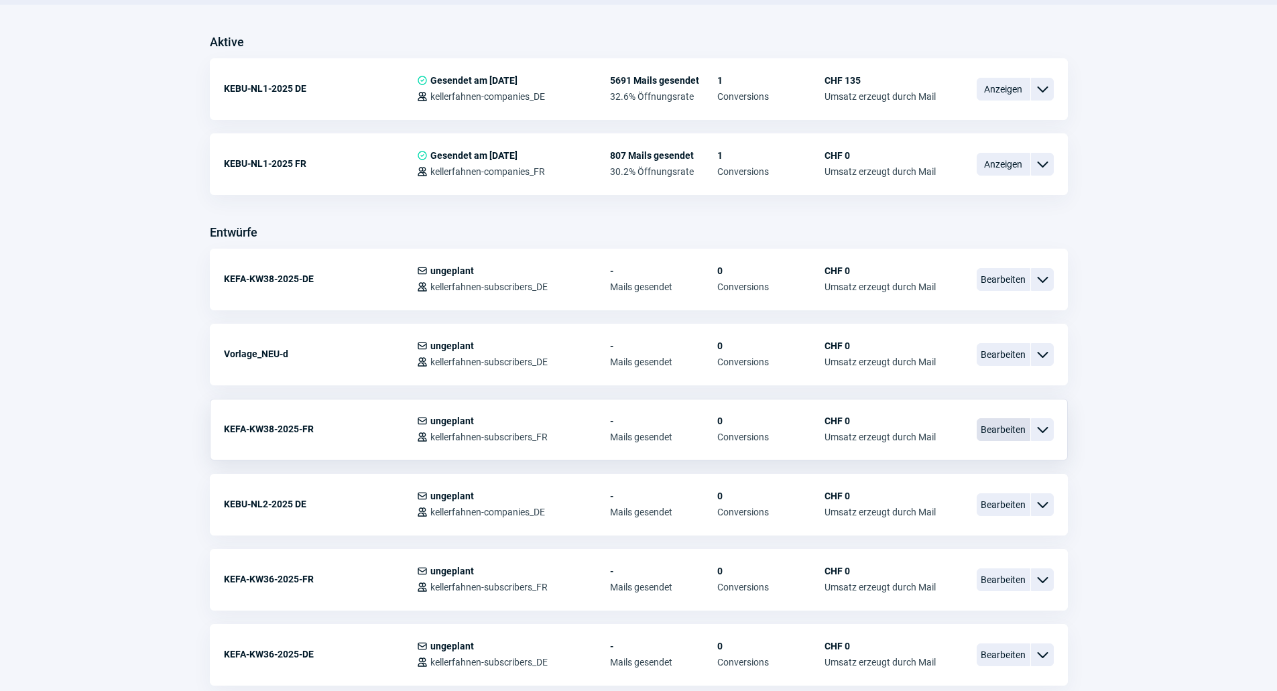
click at [1009, 432] on span "Bearbeiten" at bounding box center [1004, 429] width 54 height 23
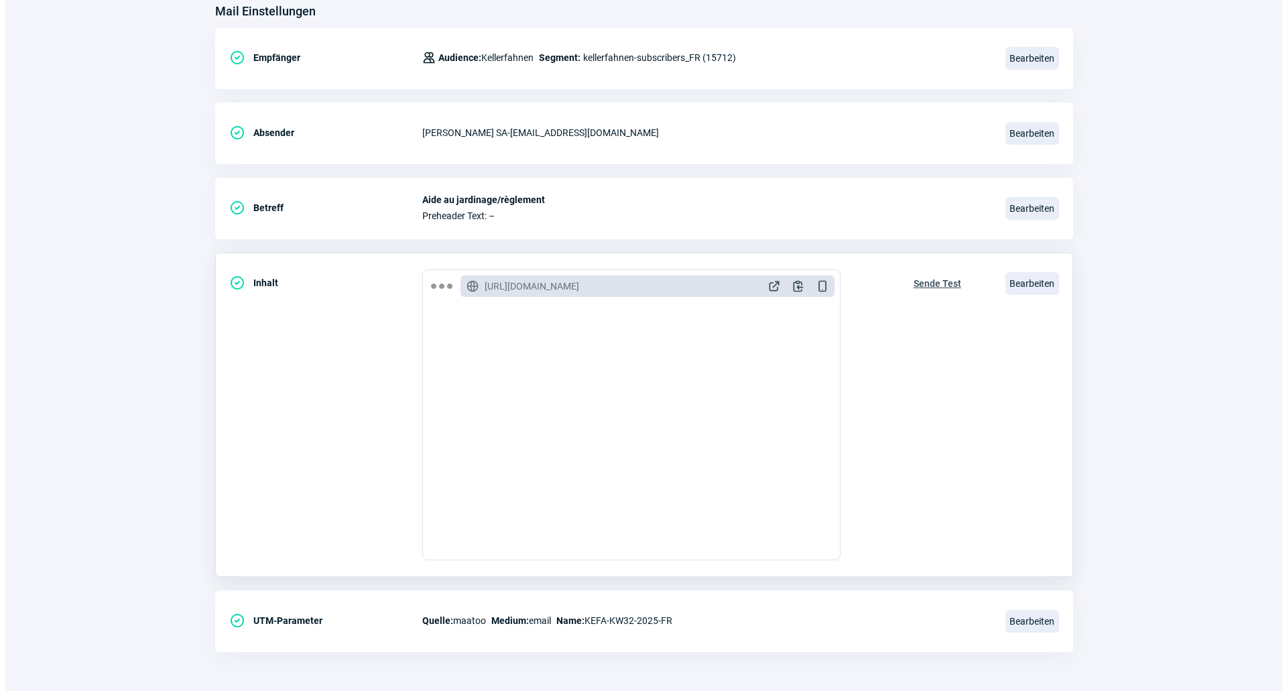
scroll to position [179, 0]
click at [1042, 208] on span "Bearbeiten" at bounding box center [1027, 207] width 54 height 23
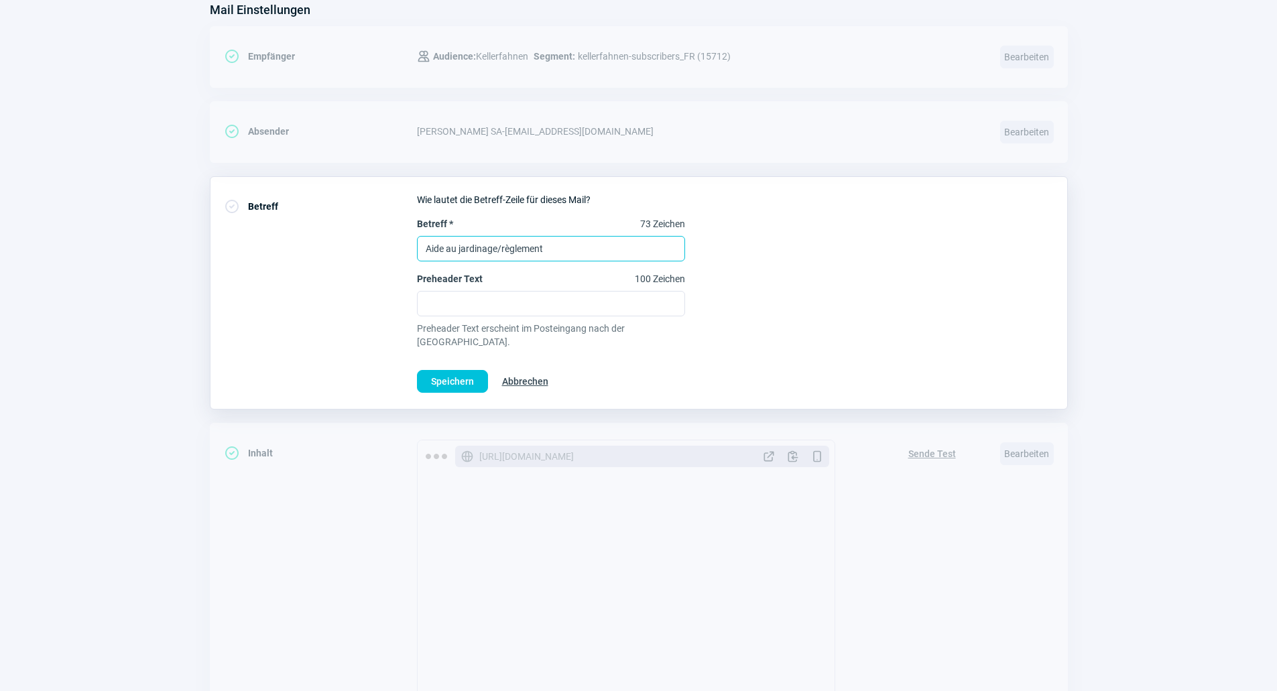
drag, startPoint x: 579, startPoint y: 251, endPoint x: 401, endPoint y: 247, distance: 177.7
click at [401, 247] on div "CheckCircle icon Betreff Wie lautet die Betreff-Zeile für dieses Mail? Betreff …" at bounding box center [639, 292] width 858 height 233
paste input "Économisez dès maintenant sur les outils de jardinage"
type input "Économisez dès maintenant sur les outils de jardinage"
click at [776, 257] on div "Betreff * 47 Zeichen Économisez dès maintenant sur les outils de jardinage Preh…" at bounding box center [735, 282] width 637 height 131
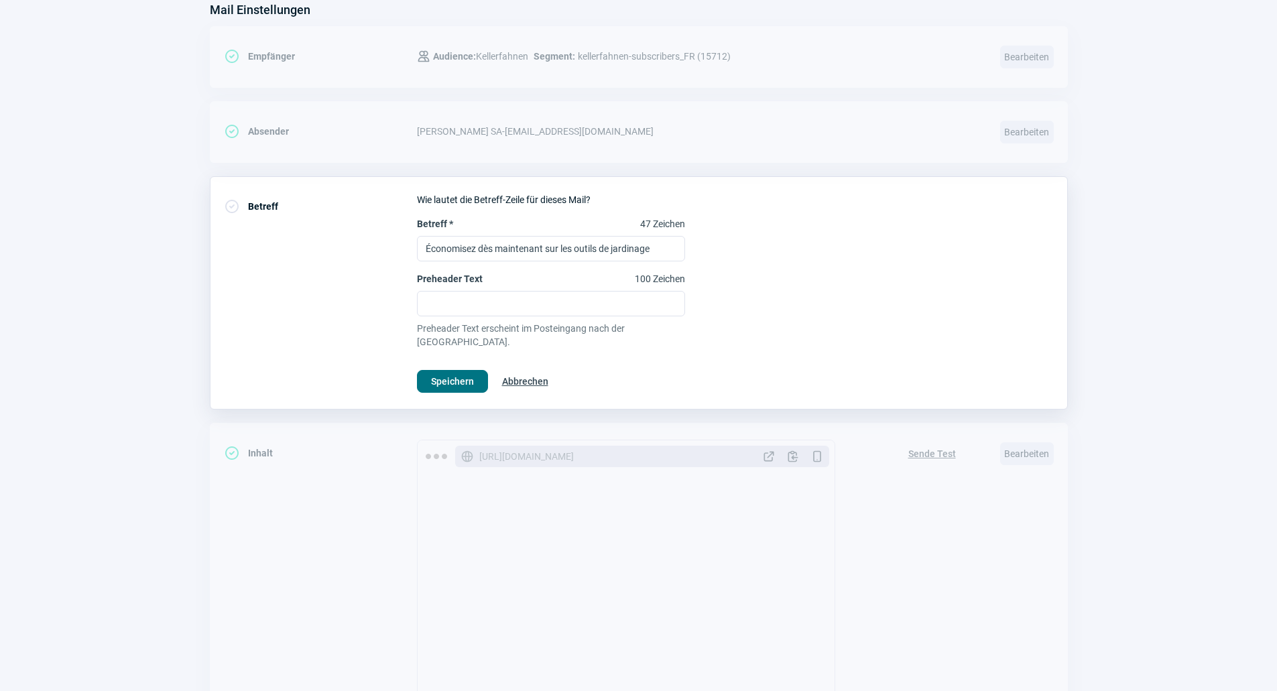
click at [457, 371] on span "Speichern" at bounding box center [452, 381] width 43 height 21
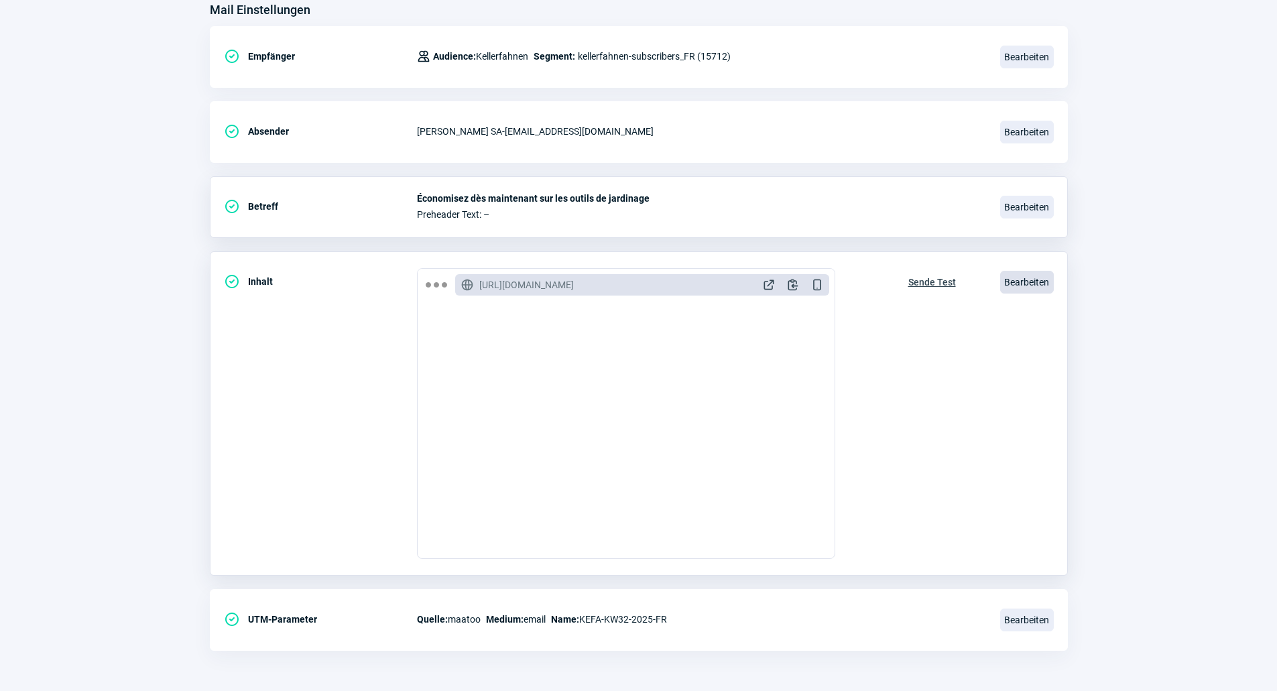
click at [1022, 284] on span "Bearbeiten" at bounding box center [1027, 282] width 54 height 23
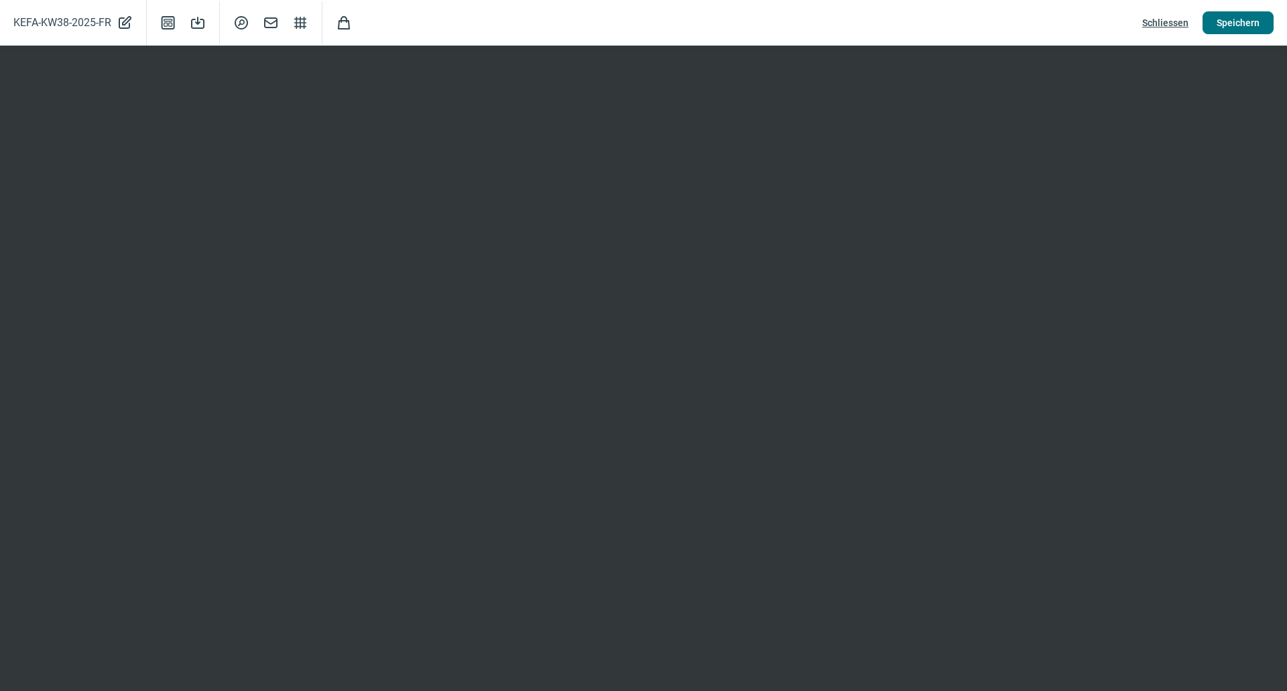
click at [1242, 13] on span "Speichern" at bounding box center [1238, 22] width 43 height 21
click at [1231, 26] on span "Speichern" at bounding box center [1238, 22] width 43 height 21
click at [1246, 17] on span "Speichern" at bounding box center [1238, 22] width 43 height 21
click at [1246, 15] on span "Speichern" at bounding box center [1238, 22] width 43 height 21
click at [1172, 23] on span "Schliessen" at bounding box center [1165, 22] width 46 height 21
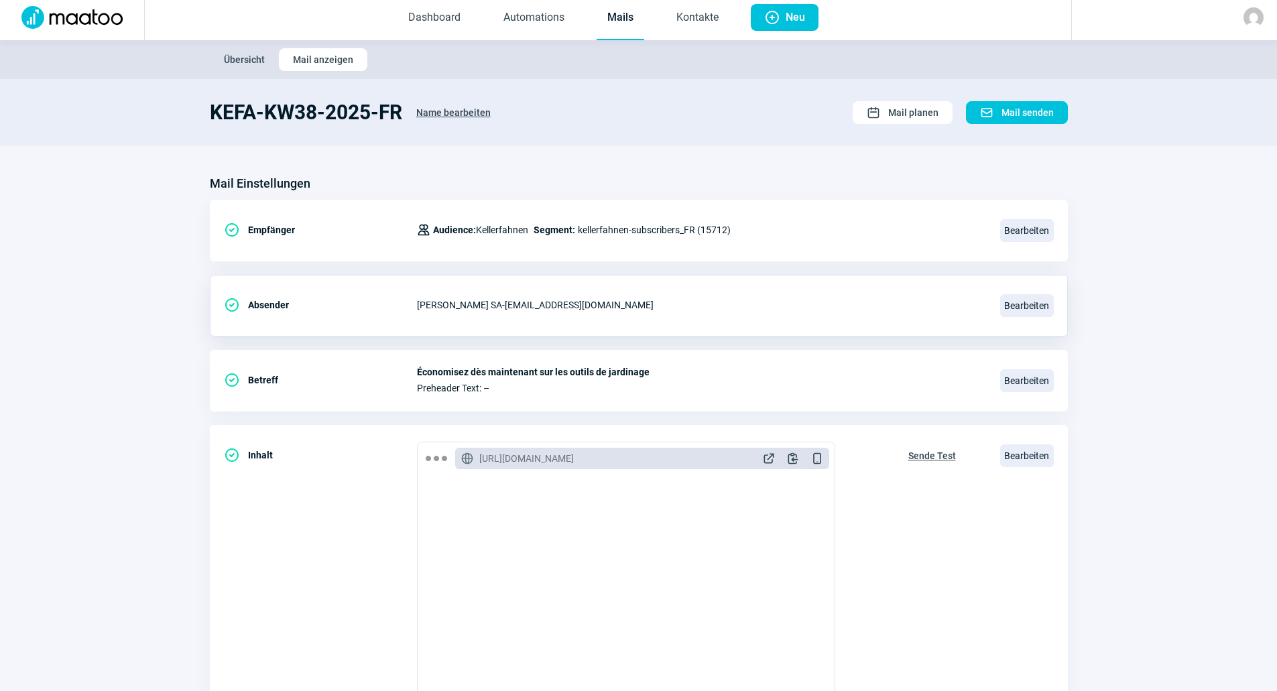
scroll to position [0, 0]
